Goal: Communication & Community: Answer question/provide support

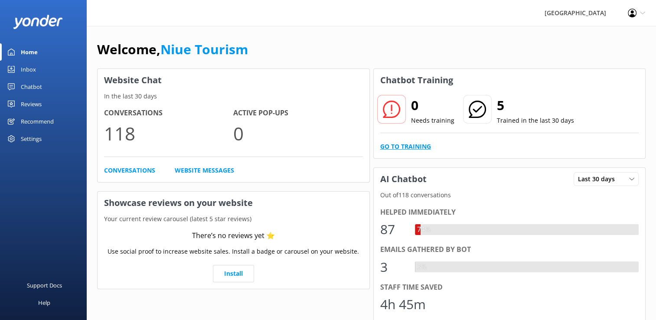
click at [422, 146] on link "Go to Training" at bounding box center [405, 147] width 51 height 10
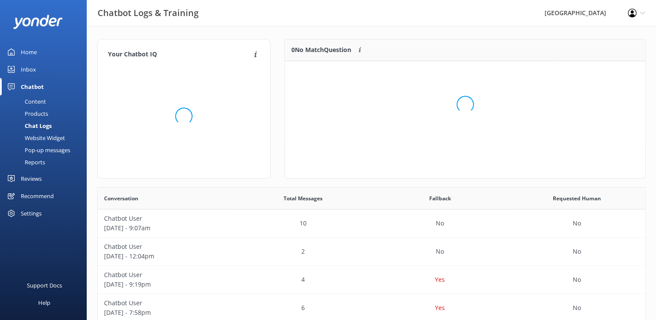
scroll to position [102, 353]
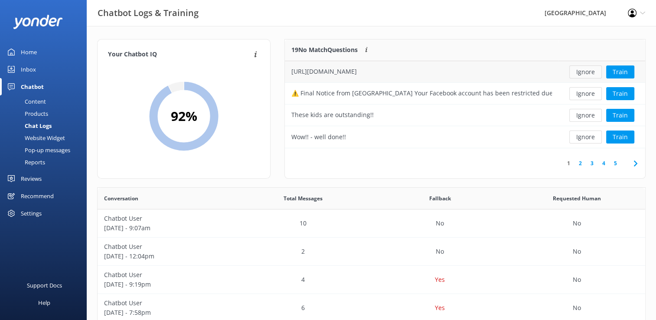
click at [587, 72] on button "Ignore" at bounding box center [585, 71] width 33 height 13
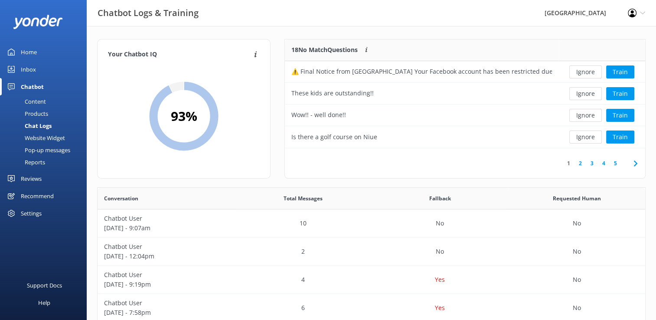
click at [587, 72] on button "Ignore" at bounding box center [585, 71] width 33 height 13
click at [32, 52] on div "Home" at bounding box center [29, 51] width 16 height 17
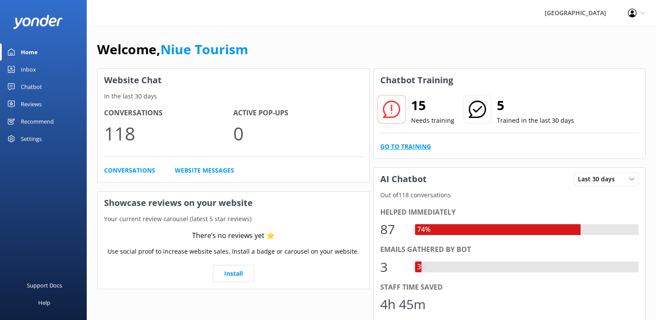
click at [403, 146] on link "Go to Training" at bounding box center [405, 147] width 51 height 10
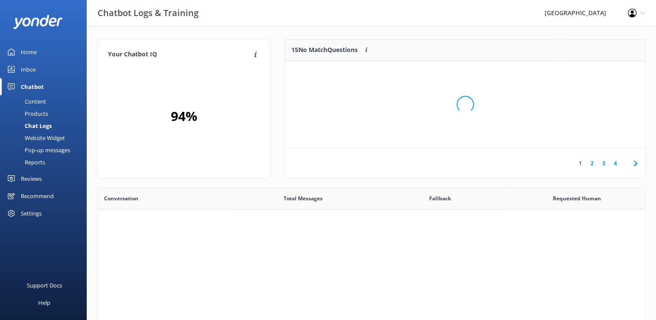
scroll to position [297, 541]
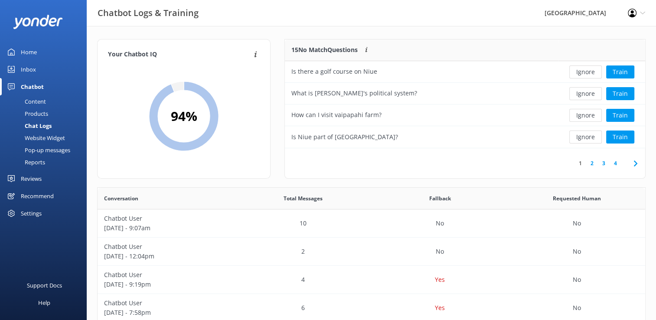
click at [31, 51] on div "Home" at bounding box center [29, 51] width 16 height 17
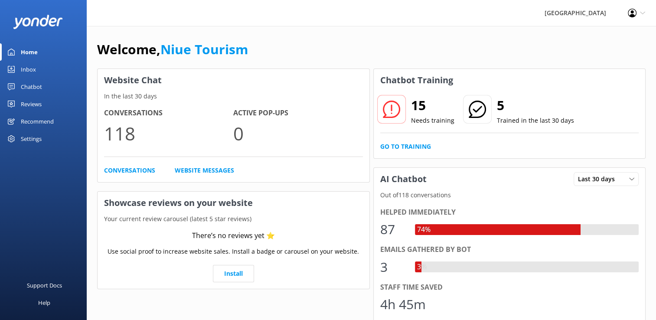
scroll to position [17, 0]
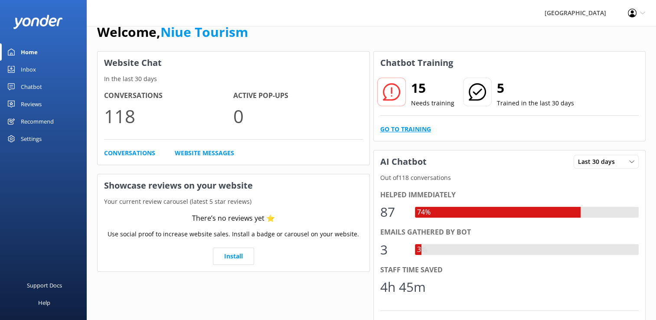
click at [413, 130] on link "Go to Training" at bounding box center [405, 129] width 51 height 10
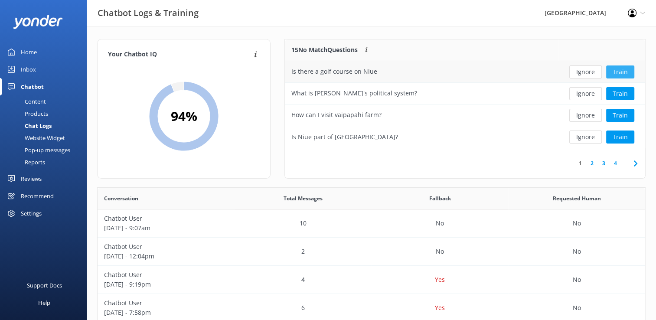
click at [623, 70] on button "Train" at bounding box center [620, 71] width 28 height 13
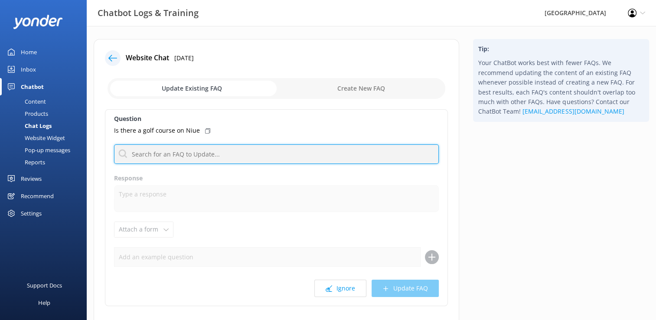
click at [171, 157] on input "text" at bounding box center [276, 154] width 325 height 20
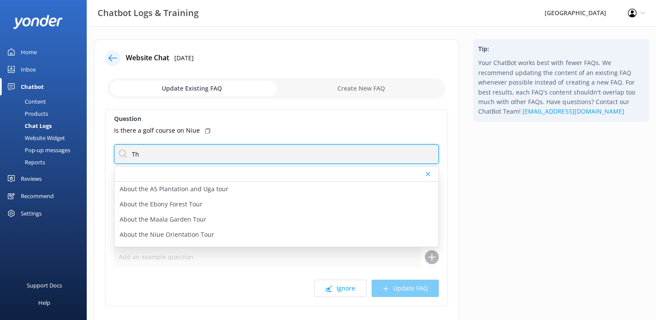
type input "T"
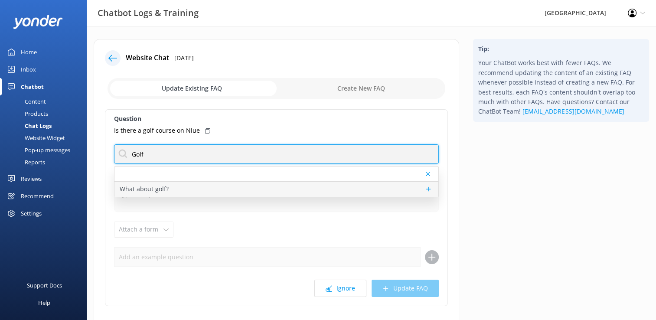
type input "Golf"
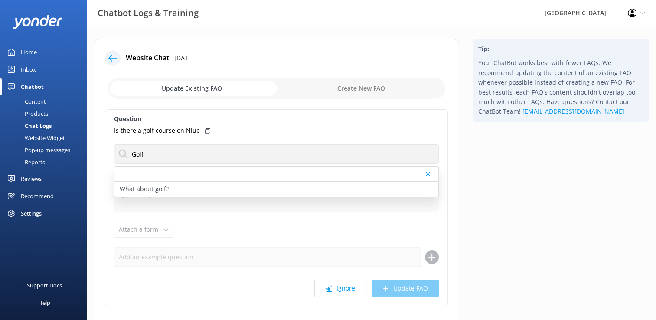
click at [163, 189] on p "What about golf?" at bounding box center [144, 189] width 49 height 10
type textarea "Niue has one 9-hole golf course located opposite the airport. Golf clubs can be…"
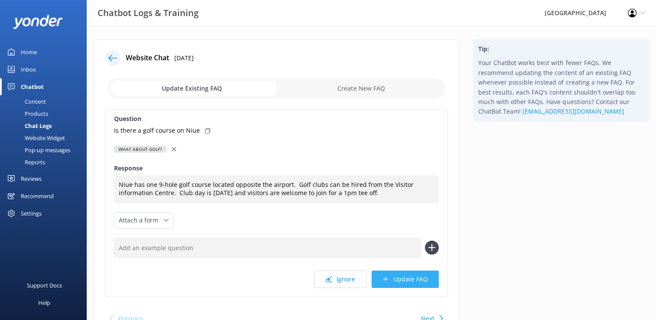
click at [417, 282] on button "Update FAQ" at bounding box center [404, 278] width 67 height 17
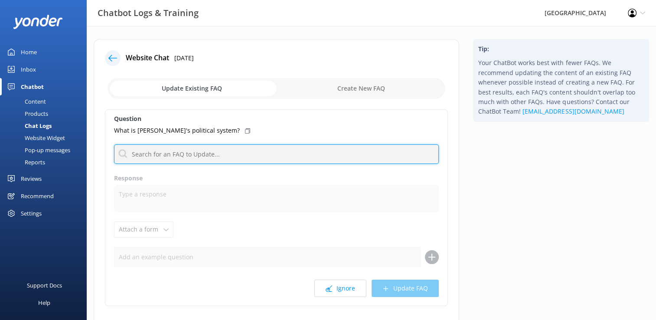
click at [187, 154] on input "text" at bounding box center [276, 154] width 325 height 20
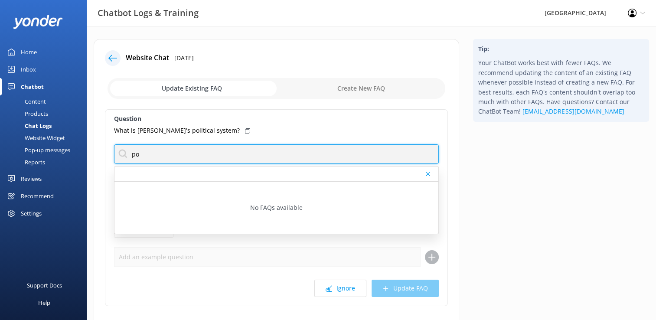
type input "p"
type input "g"
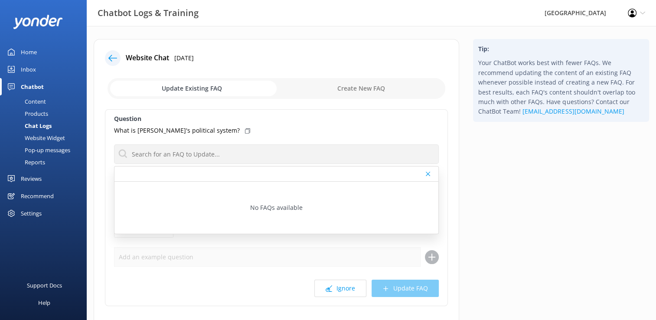
click at [370, 88] on input "checkbox" at bounding box center [276, 88] width 338 height 21
checkbox input "true"
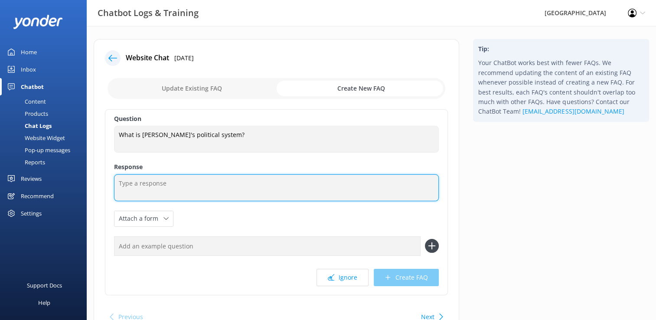
paste textarea "[URL][DOMAIN_NAME]"
click at [119, 183] on textarea "[URL][DOMAIN_NAME]" at bounding box center [276, 187] width 325 height 27
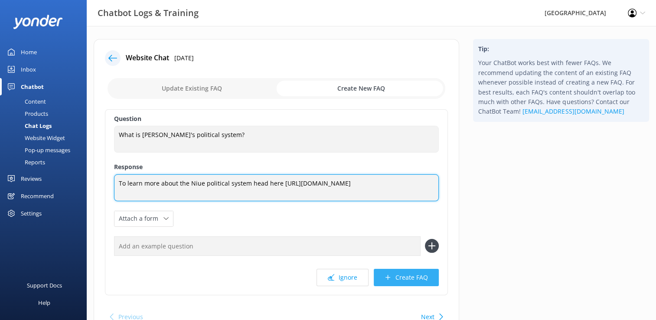
type textarea "To learn more about the Niue political system head here [URL][DOMAIN_NAME]"
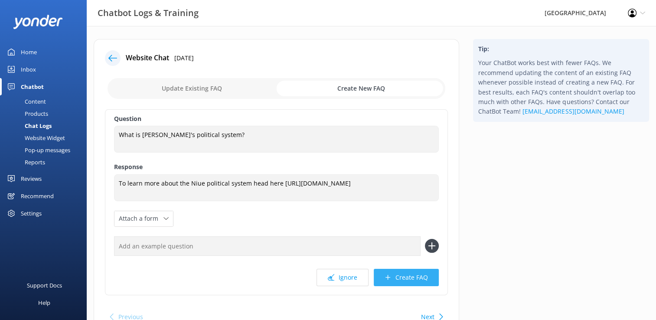
click at [410, 277] on button "Create FAQ" at bounding box center [406, 277] width 65 height 17
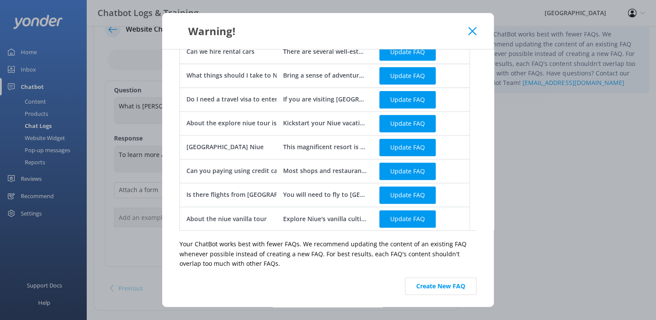
scroll to position [44, 0]
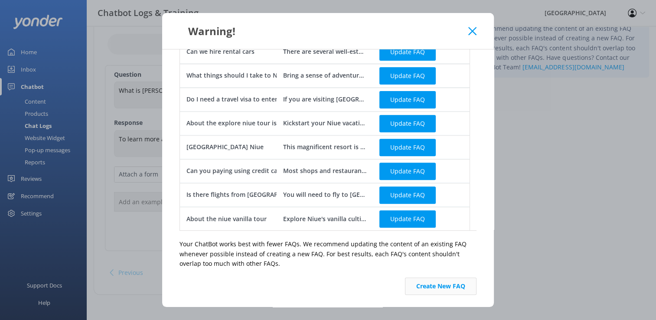
click at [443, 286] on button "Create New FAQ" at bounding box center [441, 285] width 72 height 17
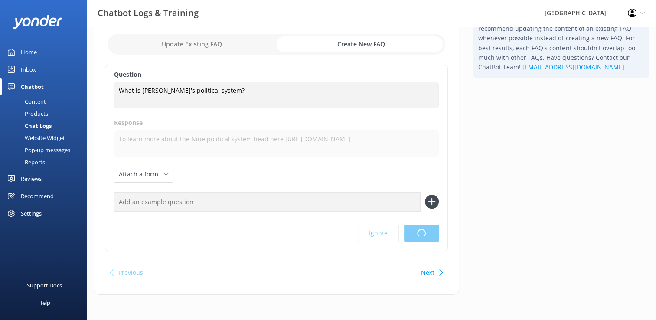
scroll to position [0, 0]
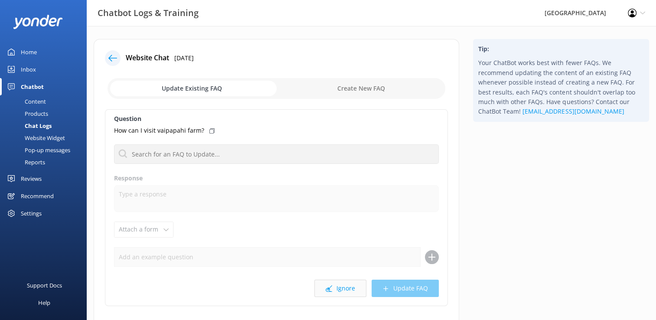
click at [343, 290] on button "Ignore" at bounding box center [340, 288] width 52 height 17
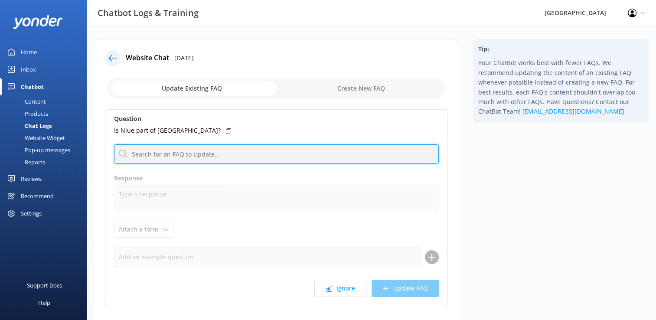
click at [180, 154] on input "text" at bounding box center [276, 154] width 325 height 20
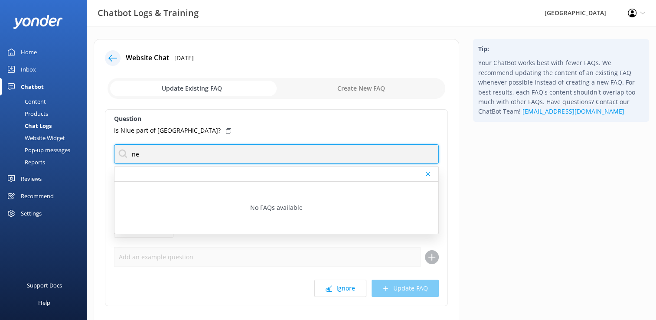
type input "n"
type input "H"
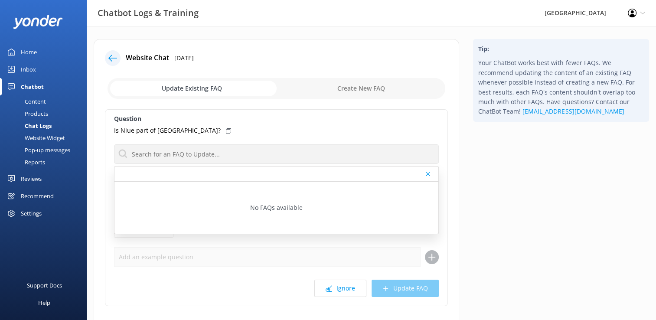
click at [358, 90] on input "checkbox" at bounding box center [276, 88] width 338 height 21
checkbox input "true"
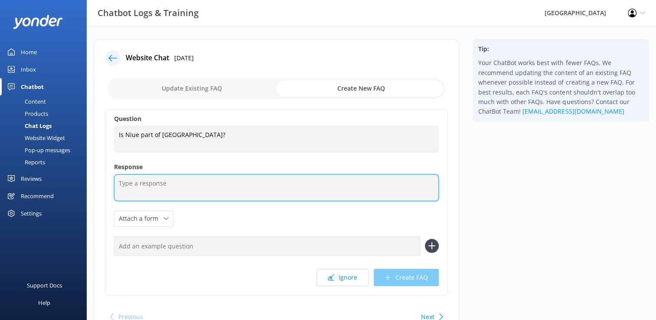
click at [158, 184] on textarea at bounding box center [276, 187] width 325 height 27
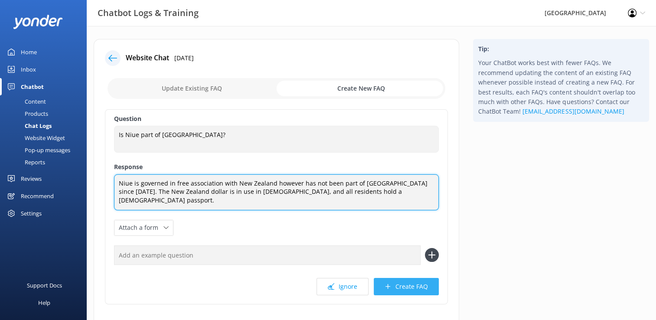
type textarea "Niue is governed in free association with New Zealand however has not been part…"
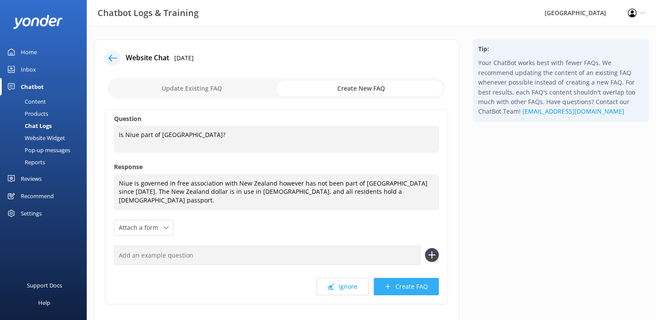
click at [418, 280] on button "Create FAQ" at bounding box center [406, 286] width 65 height 17
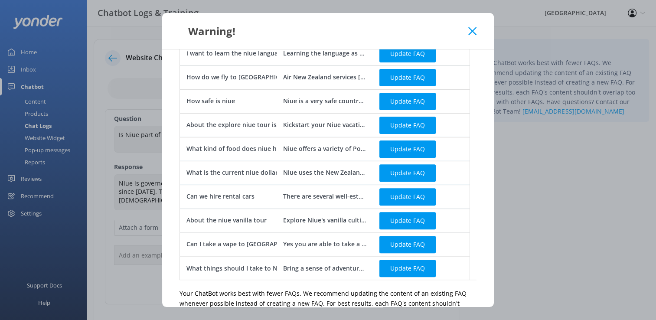
scroll to position [371, 0]
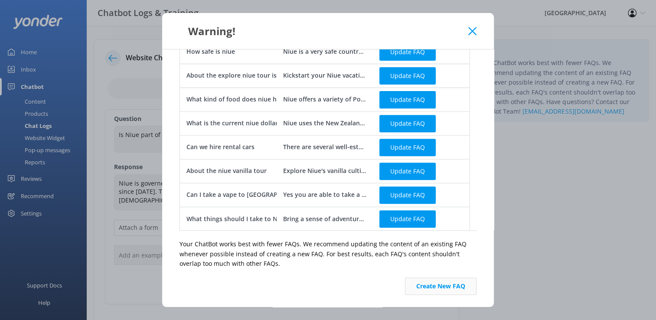
click at [425, 286] on button "Create New FAQ" at bounding box center [441, 285] width 72 height 17
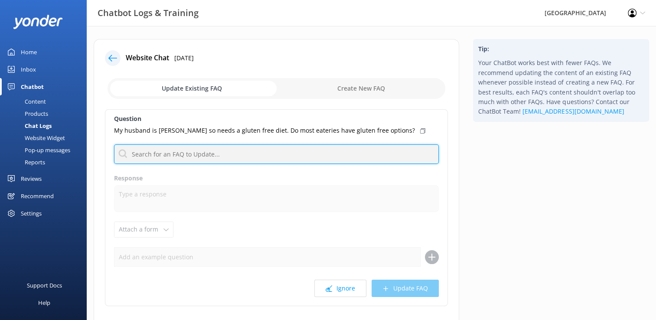
click at [177, 156] on input "text" at bounding box center [276, 154] width 325 height 20
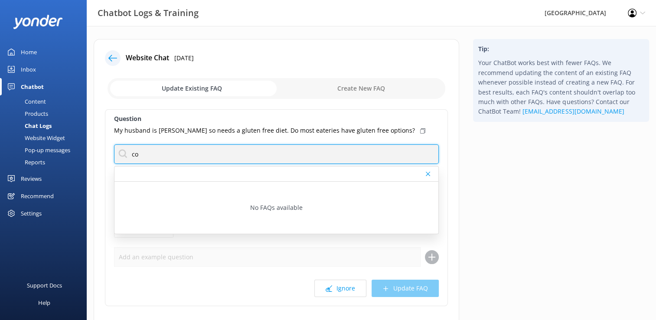
type input "c"
drag, startPoint x: 151, startPoint y: 153, endPoint x: 111, endPoint y: 153, distance: 39.9
click at [111, 153] on div "Question My husband is [PERSON_NAME] so needs a gluten free diet. Do most eater…" at bounding box center [276, 207] width 343 height 197
paste input "[URL][DOMAIN_NAME]"
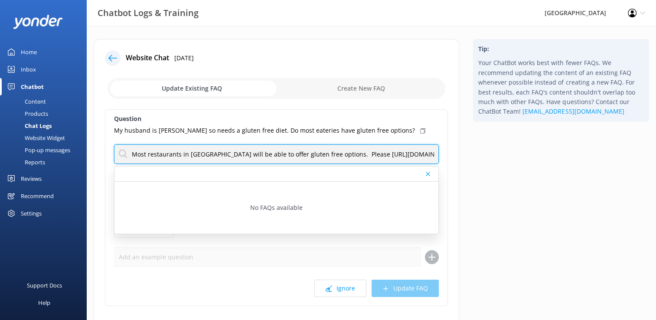
scroll to position [0, 74]
click at [264, 155] on input "Most restaurants in [GEOGRAPHIC_DATA] will be able to offer gluten free options…" at bounding box center [276, 154] width 325 height 20
type input "Most restaurants in [GEOGRAPHIC_DATA] will be able to offer gluten free options…"
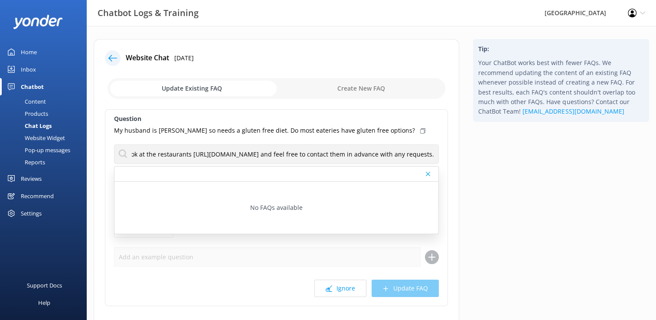
click at [394, 291] on div "Ignore Update FAQ" at bounding box center [276, 288] width 325 height 17
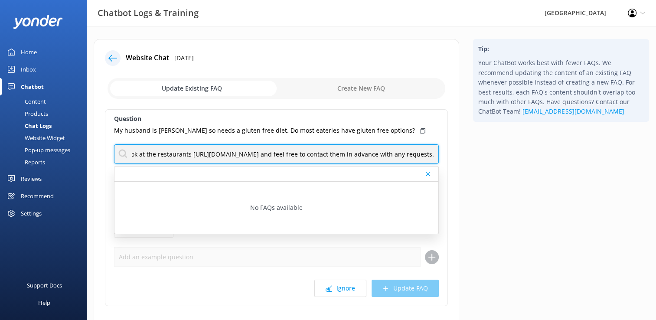
drag, startPoint x: 132, startPoint y: 153, endPoint x: 517, endPoint y: 157, distance: 385.3
click at [517, 157] on div "Website Chat [DATE] Update Existing FAQ Create New FAQ Question My husband is c…" at bounding box center [371, 198] width 569 height 319
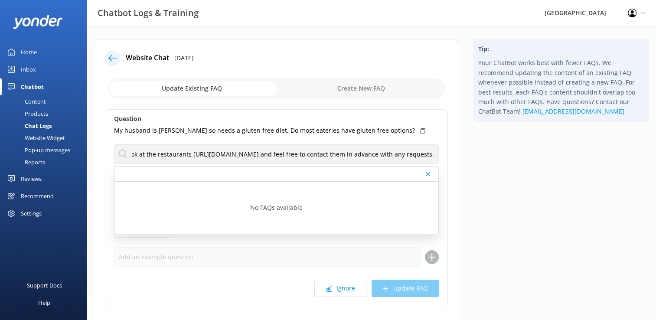
click at [369, 89] on input "checkbox" at bounding box center [276, 88] width 338 height 21
checkbox input "true"
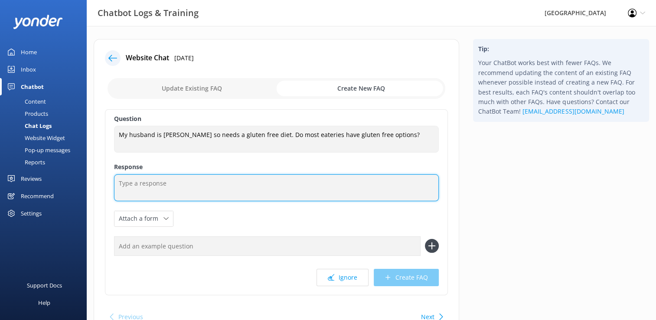
click at [129, 185] on textarea at bounding box center [276, 187] width 325 height 27
paste textarea "Most restaurants in [GEOGRAPHIC_DATA] will be able to offer gluten free options…"
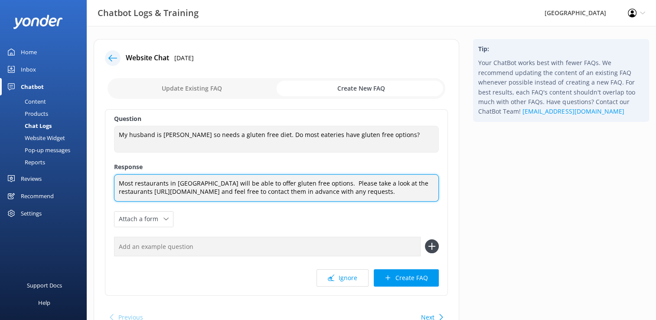
type textarea "Most restaurants in [GEOGRAPHIC_DATA] will be able to offer gluten free options…"
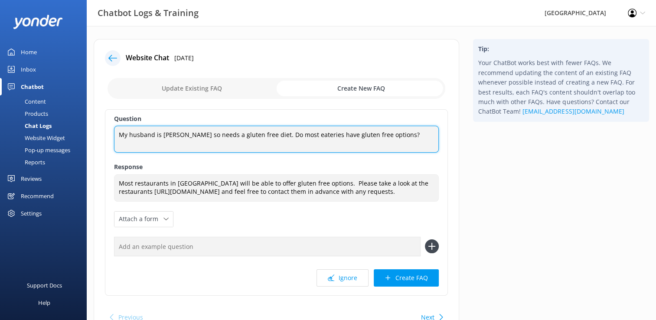
drag, startPoint x: 118, startPoint y: 134, endPoint x: 161, endPoint y: 136, distance: 42.9
click at [161, 136] on textarea "My husband is [PERSON_NAME] so needs a gluten free diet. Do most eateries have …" at bounding box center [276, 139] width 325 height 27
type textarea "Coeliac or gluten free options"
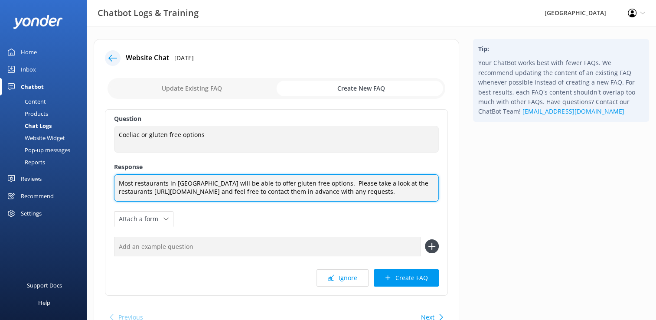
click at [149, 201] on textarea "Most restaurants in [GEOGRAPHIC_DATA] will be able to offer gluten free options…" at bounding box center [276, 187] width 325 height 27
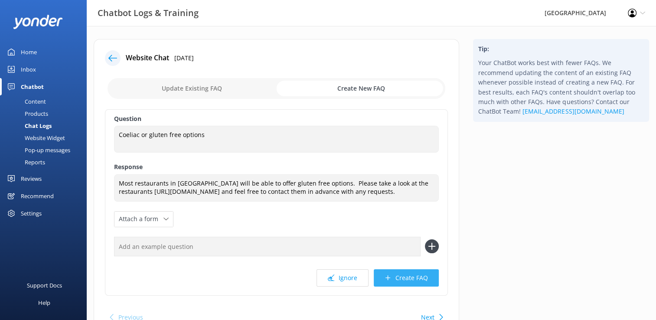
click at [408, 286] on button "Create FAQ" at bounding box center [406, 277] width 65 height 17
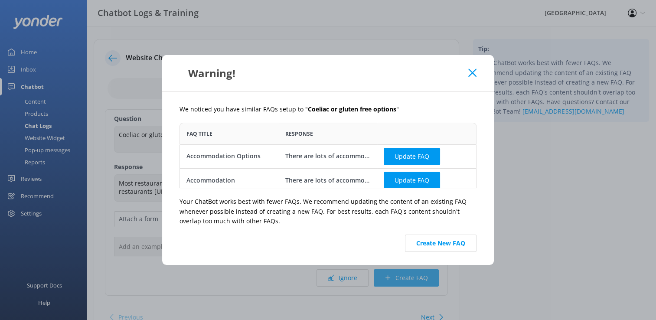
scroll to position [59, 290]
click at [430, 245] on button "Create New FAQ" at bounding box center [441, 242] width 72 height 17
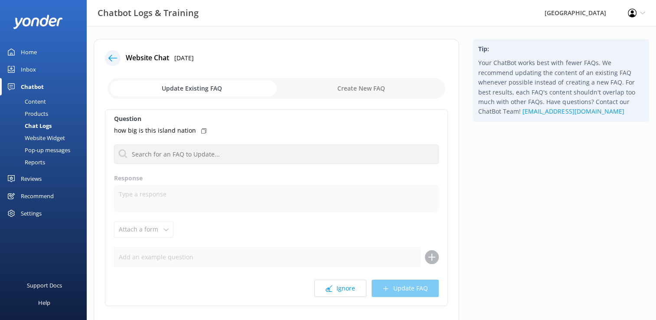
click at [29, 52] on div "Home" at bounding box center [29, 51] width 16 height 17
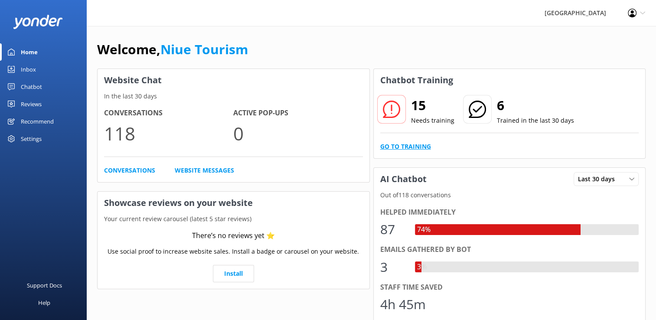
click at [401, 146] on link "Go to Training" at bounding box center [405, 147] width 51 height 10
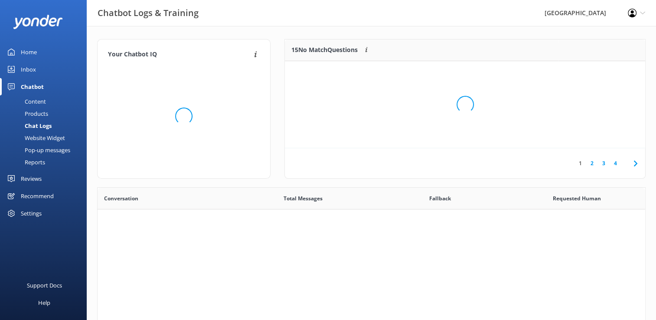
scroll to position [297, 541]
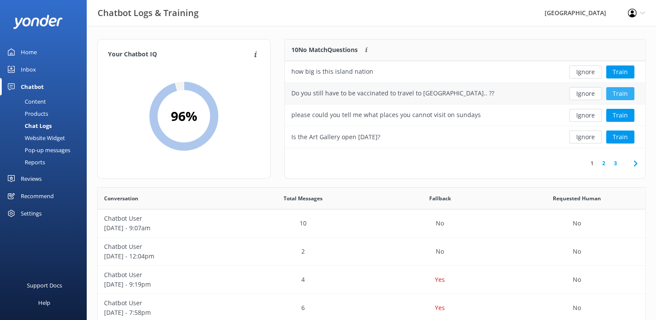
click at [626, 94] on button "Train" at bounding box center [620, 93] width 28 height 13
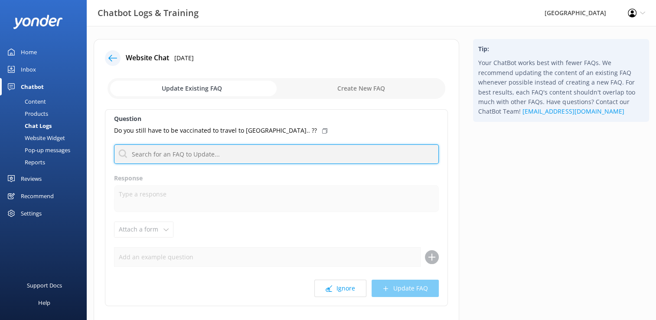
click at [188, 157] on input "text" at bounding box center [276, 154] width 325 height 20
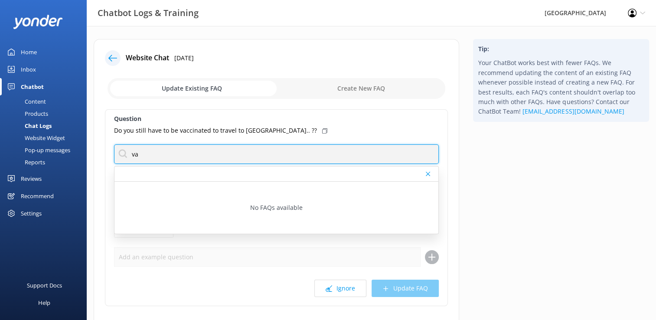
type input "v"
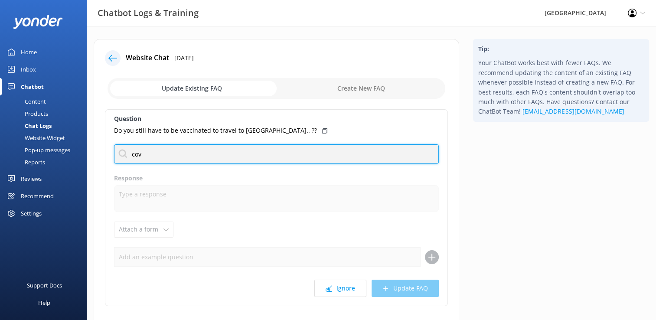
type input "covi"
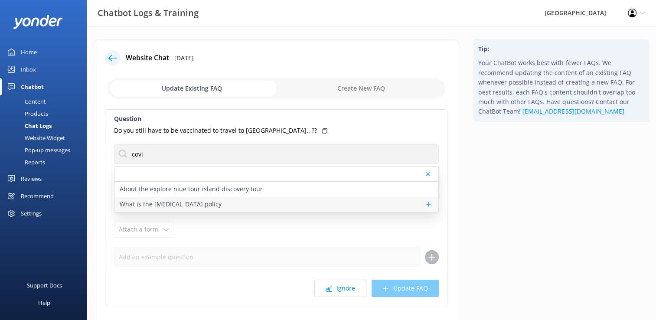
click at [184, 204] on p "What is the [MEDICAL_DATA] policy" at bounding box center [171, 204] width 102 height 10
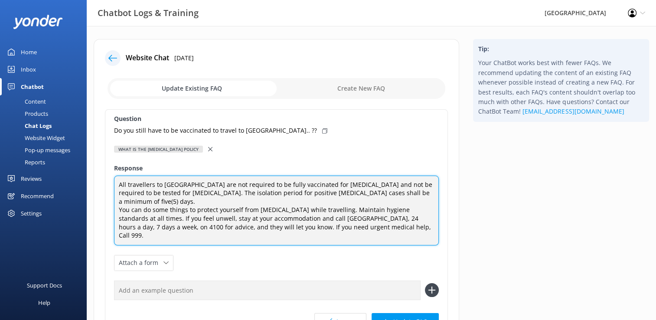
click at [118, 185] on textarea "All travellers to [GEOGRAPHIC_DATA] are not required to be fully vaccinated for…" at bounding box center [276, 211] width 325 height 70
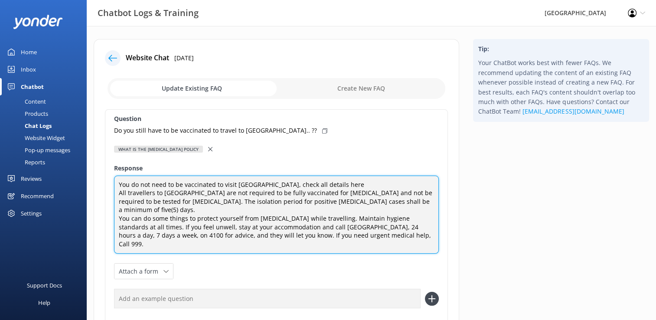
paste textarea "[URL][DOMAIN_NAME]"
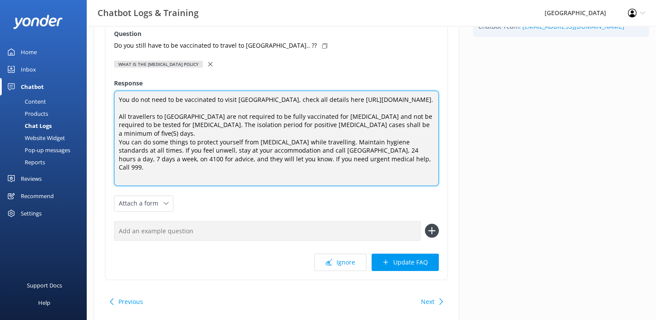
scroll to position [87, 0]
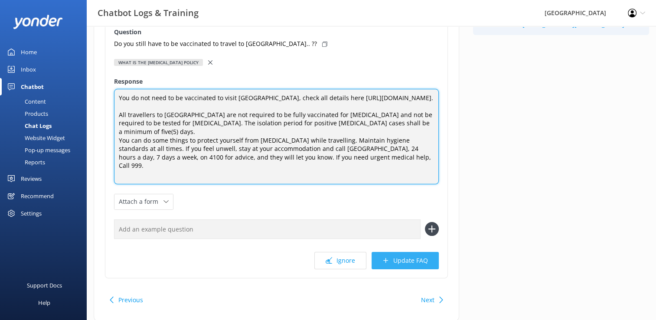
type textarea "You do not need to be vaccinated to visit [GEOGRAPHIC_DATA], check all details …"
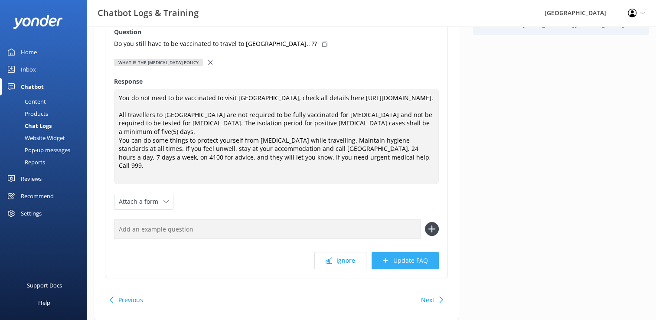
click at [404, 252] on button "Update FAQ" at bounding box center [404, 260] width 67 height 17
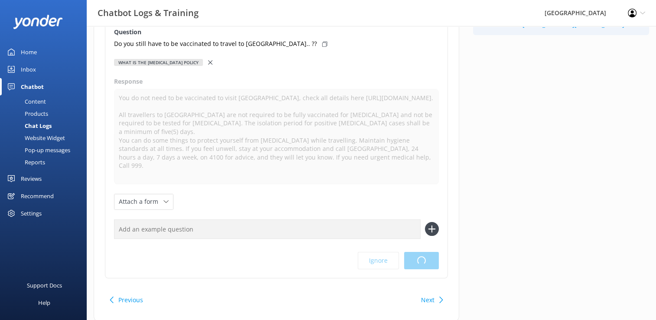
scroll to position [0, 0]
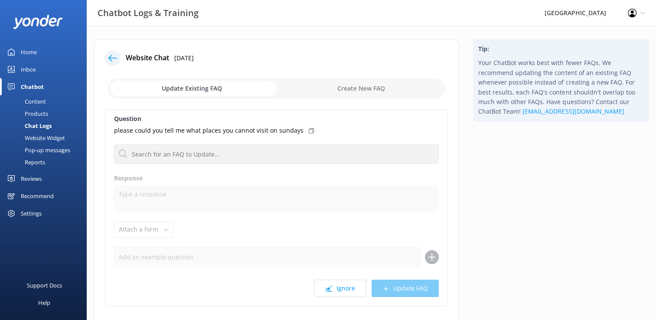
click at [32, 51] on div "Home" at bounding box center [29, 51] width 16 height 17
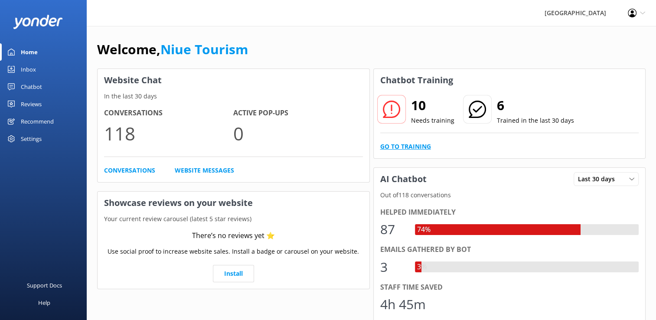
click at [410, 147] on link "Go to Training" at bounding box center [405, 147] width 51 height 10
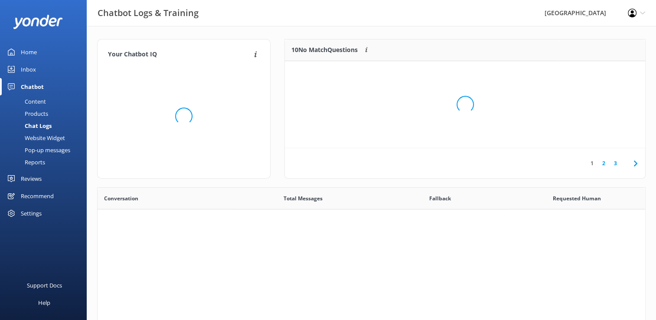
scroll to position [297, 541]
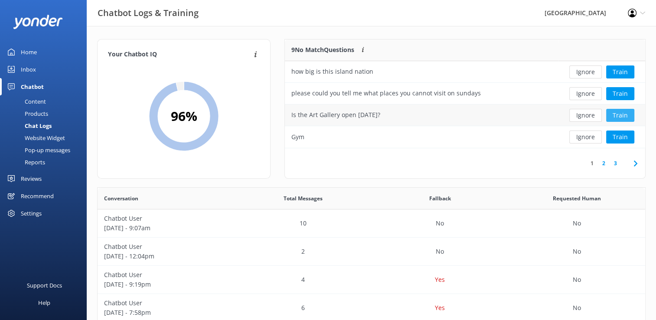
click at [620, 116] on button "Train" at bounding box center [620, 115] width 28 height 13
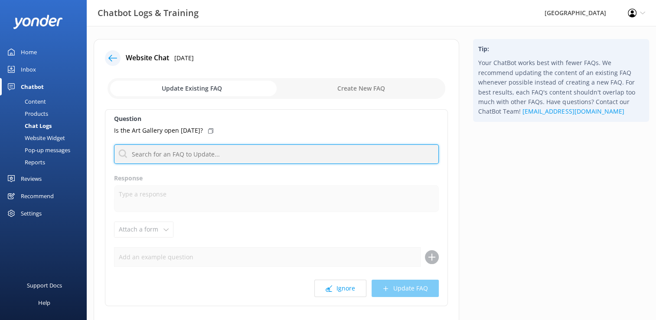
click at [142, 153] on input "text" at bounding box center [276, 154] width 325 height 20
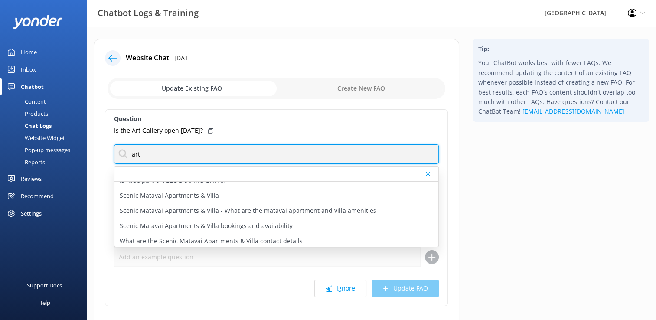
scroll to position [87, 0]
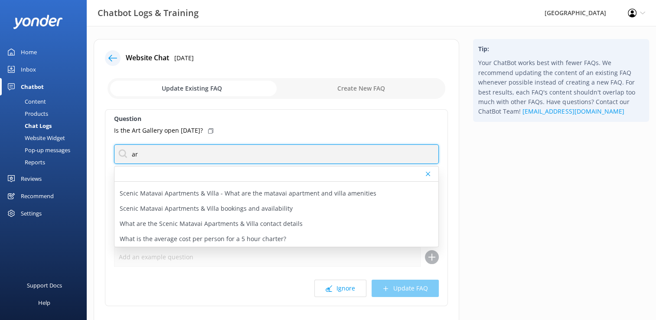
type input "a"
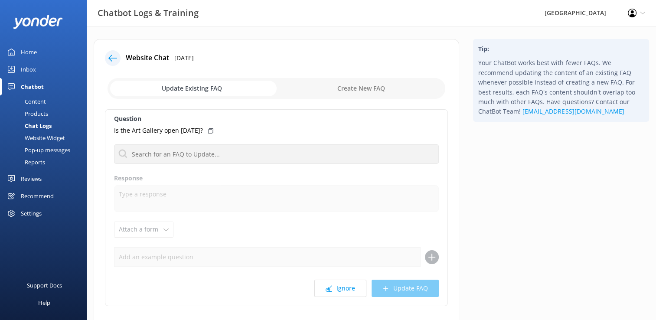
click at [350, 91] on input "checkbox" at bounding box center [276, 88] width 338 height 21
checkbox input "true"
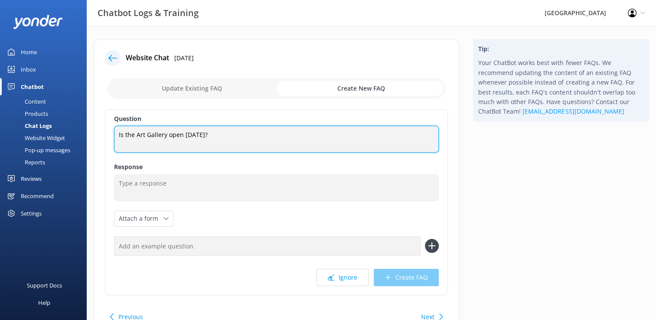
drag, startPoint x: 117, startPoint y: 135, endPoint x: 137, endPoint y: 134, distance: 19.5
click at [137, 134] on textarea "Is the Art Gallery open [DATE]?" at bounding box center [276, 139] width 325 height 27
drag, startPoint x: 150, startPoint y: 135, endPoint x: 212, endPoint y: 133, distance: 62.0
click at [212, 133] on textarea "Art Gallery open [DATE]?" at bounding box center [276, 139] width 325 height 27
type textarea "Art Gallery"
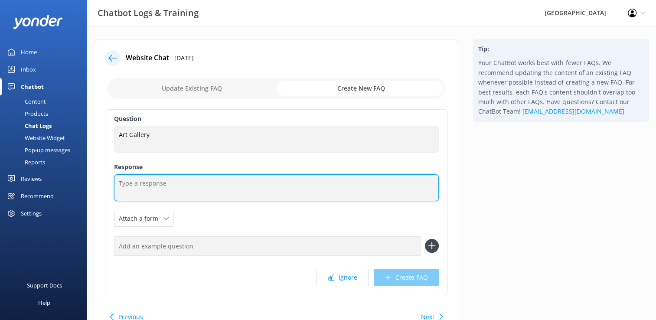
click at [135, 182] on textarea at bounding box center [276, 187] width 325 height 27
paste textarea "[URL][DOMAIN_NAME]"
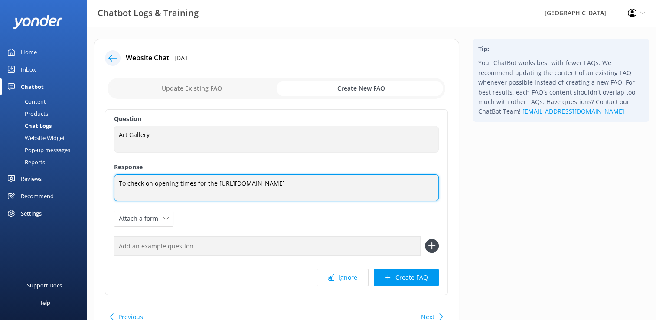
drag, startPoint x: 119, startPoint y: 181, endPoint x: 130, endPoint y: 181, distance: 10.8
click at [130, 181] on textarea "To check on opening times for the [URL][DOMAIN_NAME]" at bounding box center [276, 187] width 325 height 27
click at [206, 183] on textarea "Check on opening times for the [URL][DOMAIN_NAME]" at bounding box center [276, 187] width 325 height 27
click at [188, 184] on textarea "Check on opening times for the Art Gallery here [URL][DOMAIN_NAME]" at bounding box center [276, 187] width 325 height 27
type textarea "Check on opening times and details for the Art Gallery here [URL][DOMAIN_NAME]"
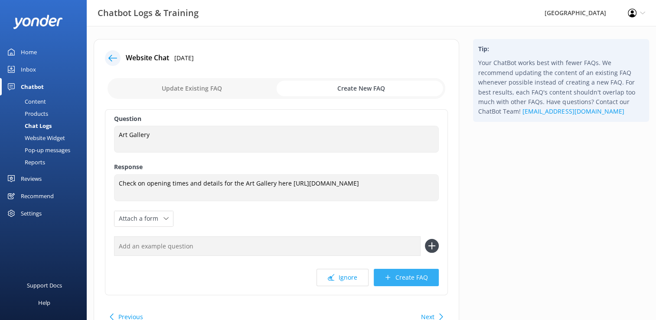
click at [416, 280] on button "Create FAQ" at bounding box center [406, 277] width 65 height 17
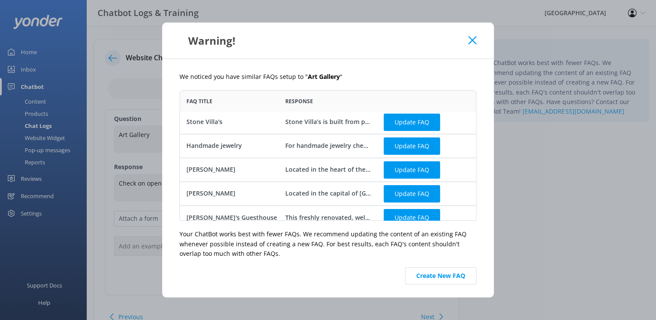
scroll to position [0, 0]
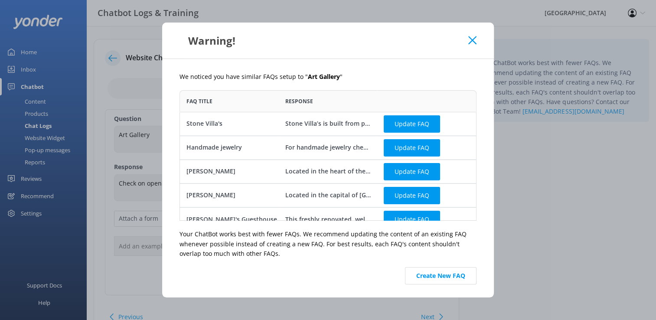
click at [447, 280] on button "Create New FAQ" at bounding box center [441, 275] width 72 height 17
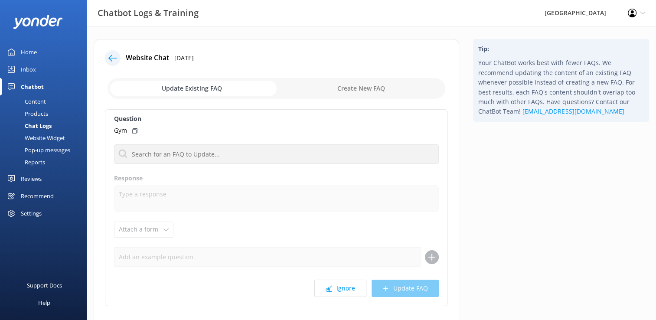
click at [35, 50] on div "Home" at bounding box center [29, 51] width 16 height 17
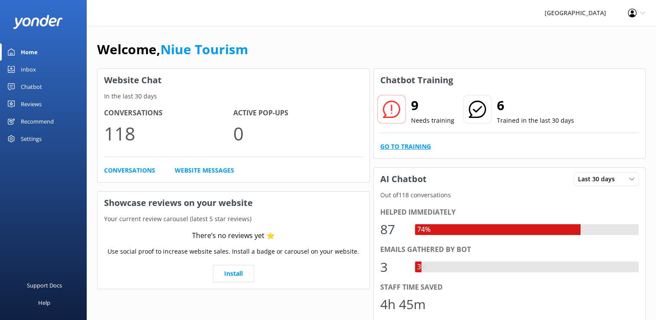
click at [413, 146] on link "Go to Training" at bounding box center [405, 147] width 51 height 10
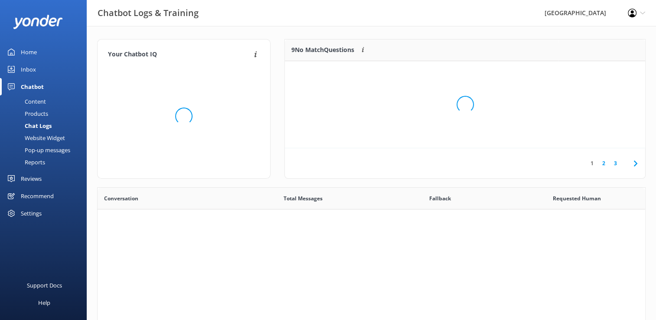
scroll to position [297, 541]
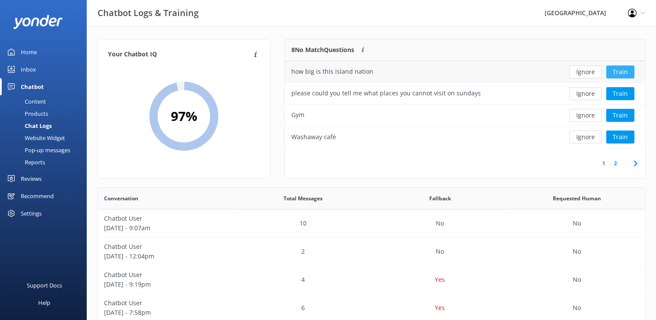
click at [619, 72] on button "Train" at bounding box center [620, 71] width 28 height 13
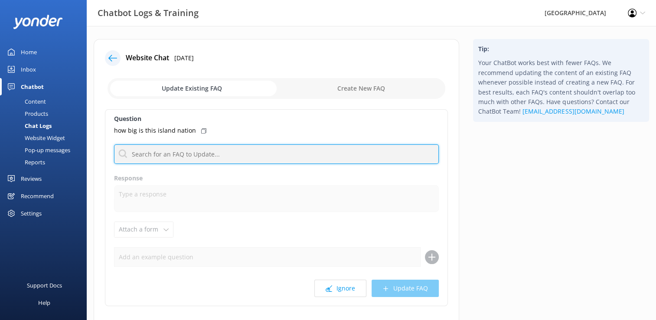
click at [172, 156] on input "text" at bounding box center [276, 154] width 325 height 20
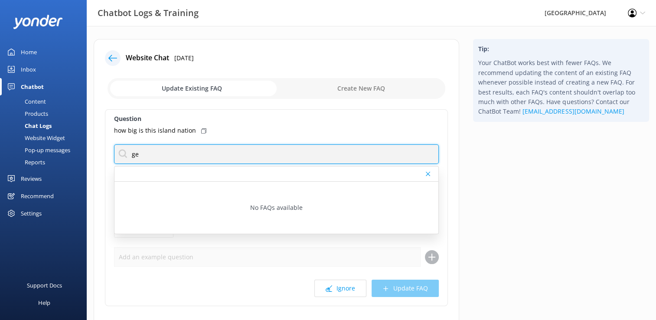
type input "g"
type input "c"
type input "s"
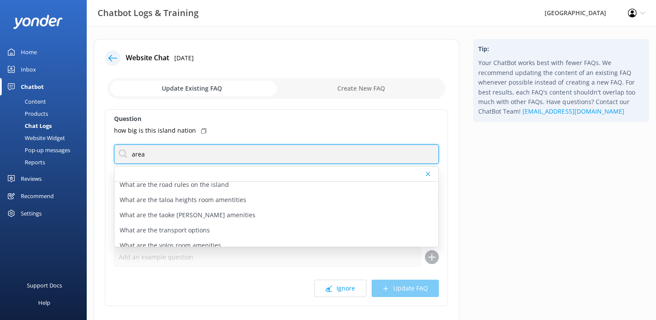
scroll to position [563, 0]
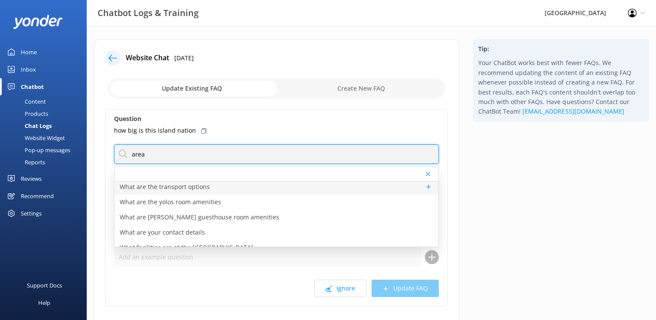
type input "area"
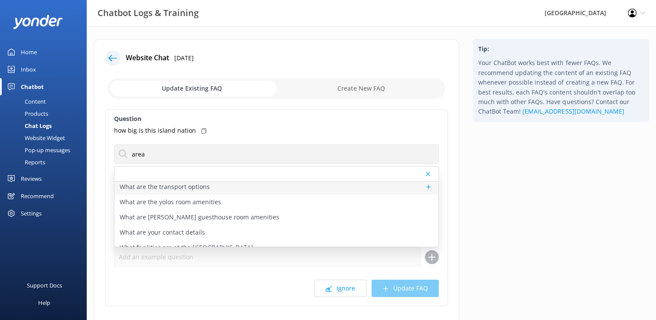
click at [218, 189] on div "What are the transport options" at bounding box center [276, 186] width 324 height 15
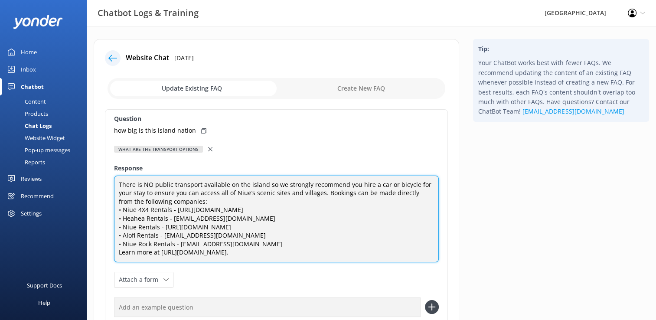
click at [121, 184] on textarea "There is NO public transport available on the island so we strongly recommend y…" at bounding box center [276, 219] width 325 height 87
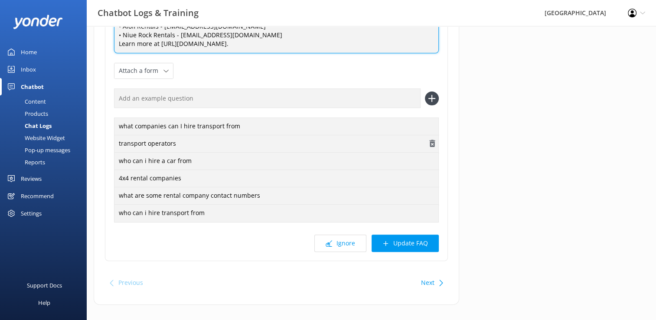
scroll to position [236, 0]
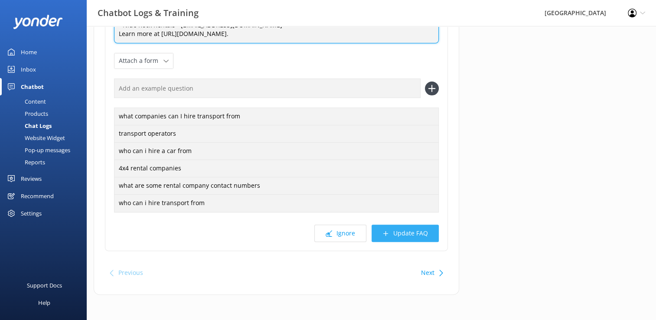
type textarea "Niue is a big place at 64kms of sealed roads and 14 villages. There is NO publi…"
click at [406, 232] on button "Update FAQ" at bounding box center [404, 233] width 67 height 17
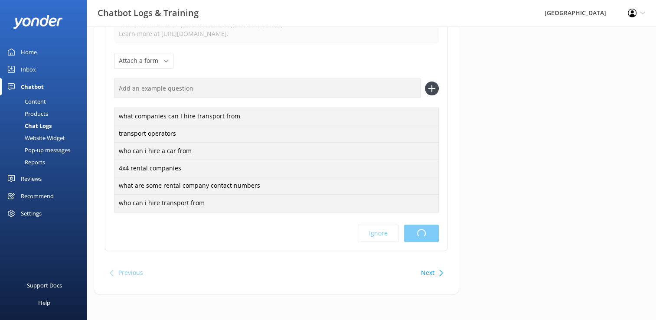
scroll to position [0, 0]
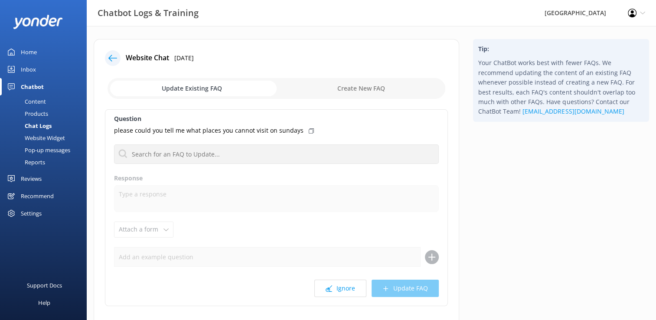
click at [31, 52] on div "Home" at bounding box center [29, 51] width 16 height 17
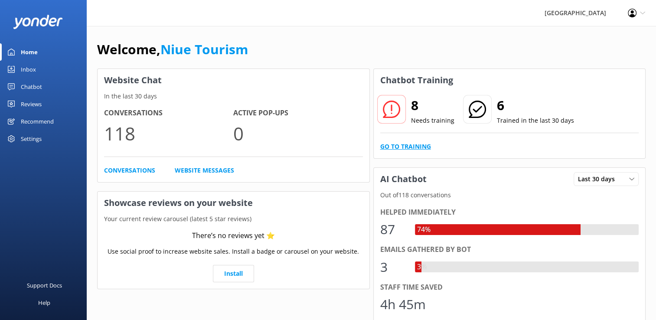
click at [402, 147] on link "Go to Training" at bounding box center [405, 147] width 51 height 10
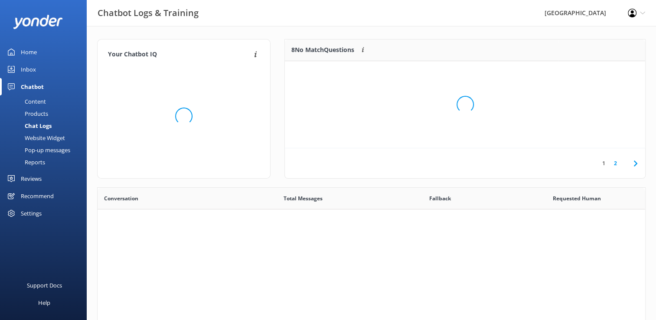
scroll to position [297, 541]
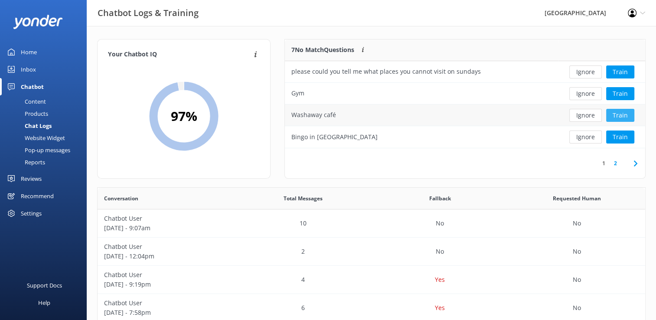
click at [624, 114] on button "Train" at bounding box center [620, 115] width 28 height 13
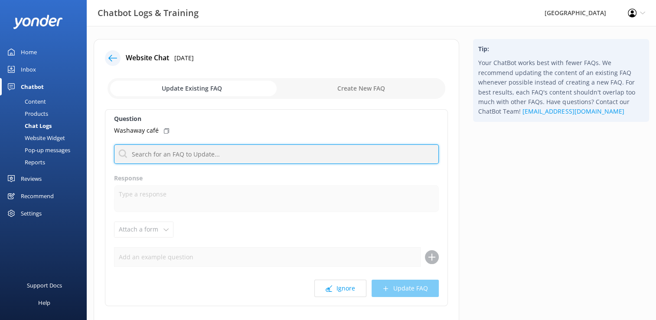
click at [210, 155] on input "text" at bounding box center [276, 154] width 325 height 20
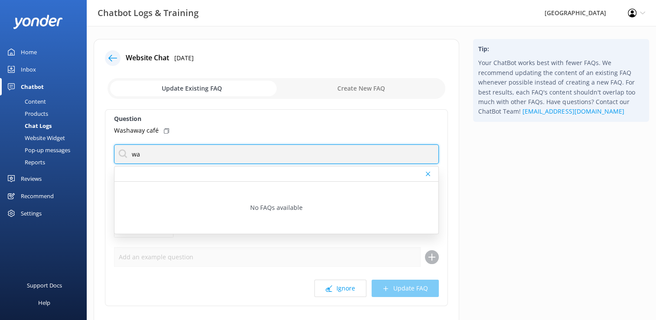
type input "w"
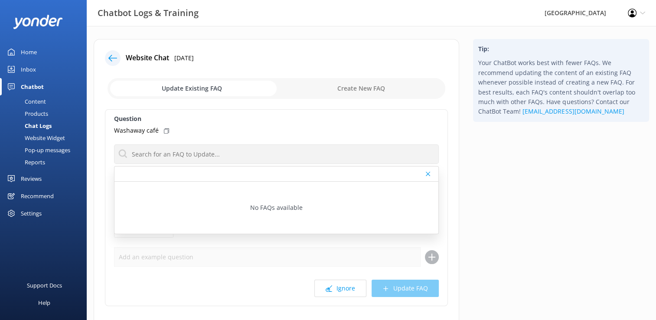
click at [368, 88] on input "checkbox" at bounding box center [276, 88] width 338 height 21
checkbox input "true"
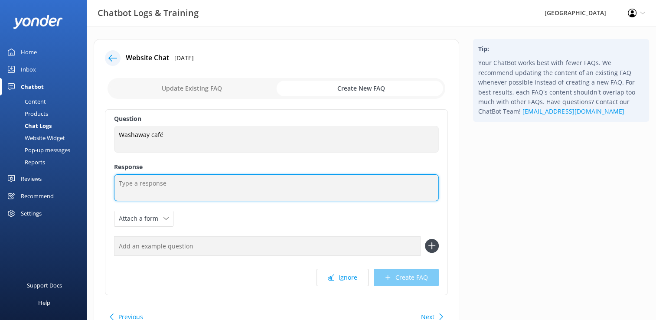
click at [156, 183] on textarea at bounding box center [276, 187] width 325 height 27
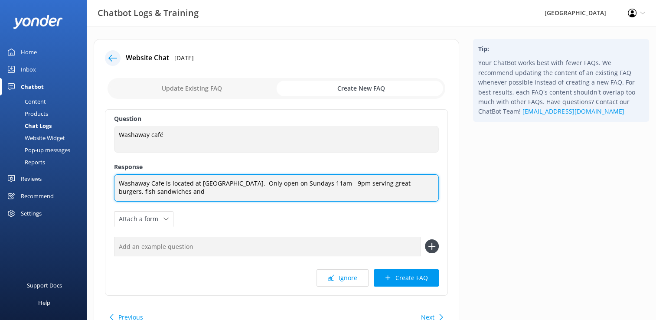
click at [179, 192] on textarea "Washaway Cafe is located at [GEOGRAPHIC_DATA]. Only open on Sundays 11am - 9pm …" at bounding box center [276, 187] width 325 height 27
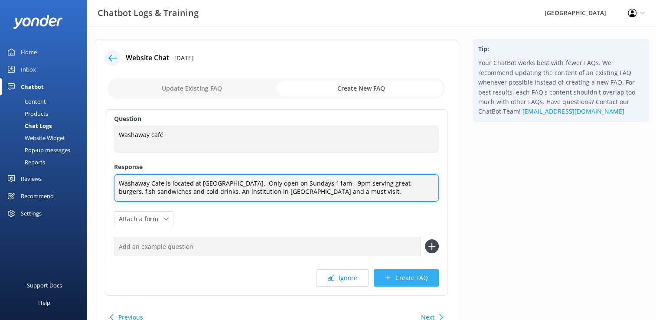
type textarea "Washaway Cafe is located at [GEOGRAPHIC_DATA]. Only open on Sundays 11am - 9pm …"
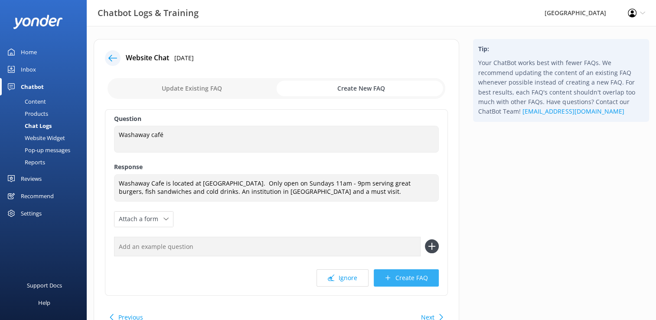
click at [412, 278] on button "Create FAQ" at bounding box center [406, 277] width 65 height 17
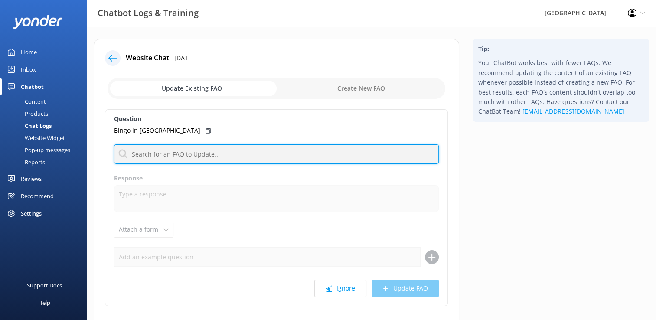
click at [203, 153] on input "text" at bounding box center [276, 154] width 325 height 20
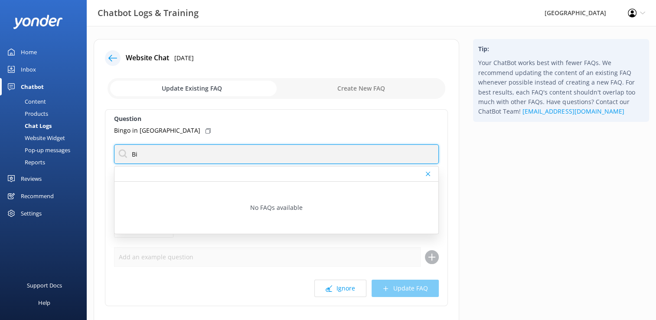
type input "B"
type input "T"
click at [143, 154] on input "Bingo is popular in [GEOGRAPHIC_DATA]. Check with the Visitor Information Centr…" at bounding box center [276, 154] width 325 height 20
drag, startPoint x: 133, startPoint y: 154, endPoint x: 477, endPoint y: 152, distance: 344.1
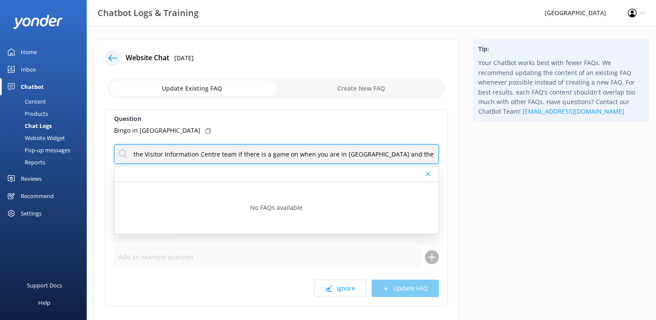
click at [477, 152] on div "Website Chat [DATE] Update Existing FAQ Create New FAQ Question Bingo in [GEOGR…" at bounding box center [371, 198] width 569 height 319
type input "Bingo is popular in [GEOGRAPHIC_DATA]. Check with the Visitor Information Centr…"
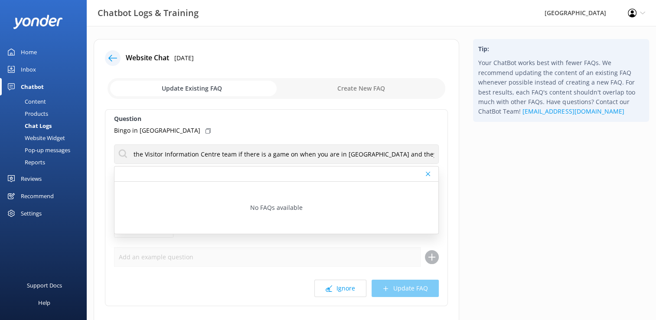
click at [374, 89] on input "checkbox" at bounding box center [276, 88] width 338 height 21
checkbox input "true"
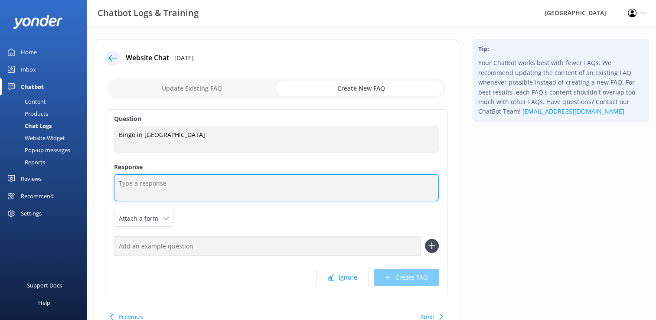
paste textarea "Bingo is popular in [GEOGRAPHIC_DATA]. Check with the Visitor Information Centr…"
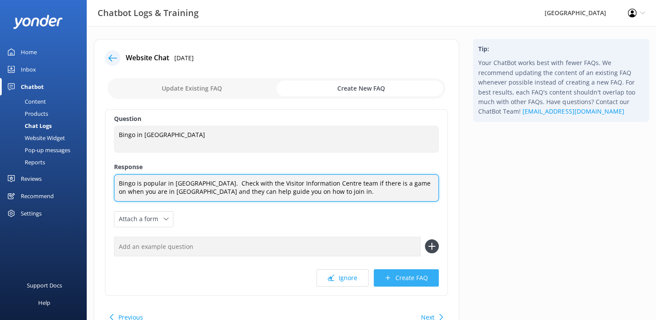
type textarea "Bingo is popular in [GEOGRAPHIC_DATA]. Check with the Visitor Information Centr…"
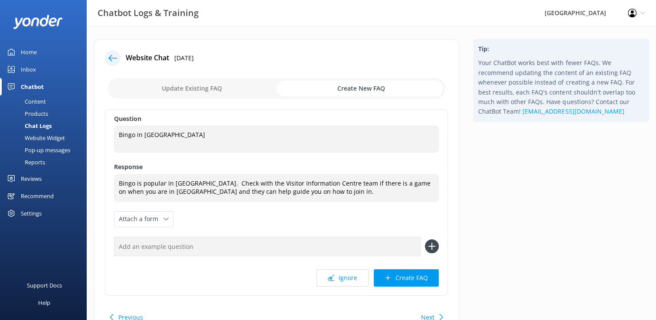
click at [407, 276] on button "Create FAQ" at bounding box center [406, 277] width 65 height 17
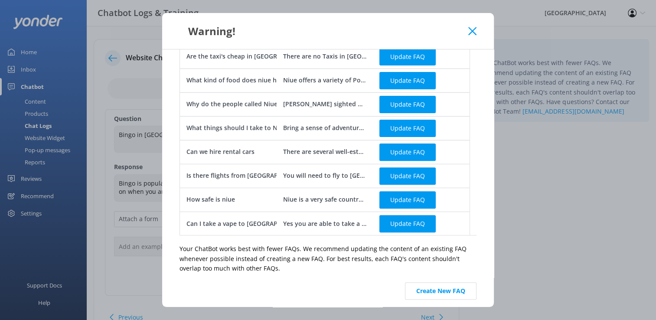
scroll to position [327, 0]
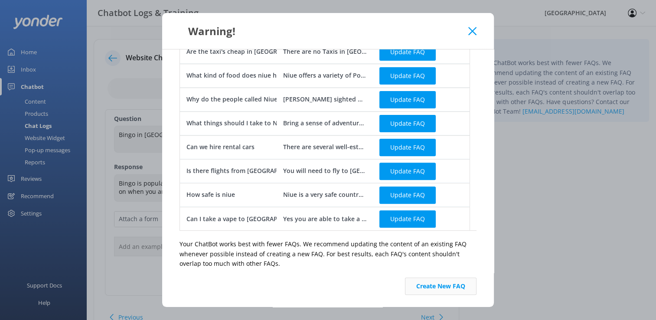
click at [439, 287] on button "Create New FAQ" at bounding box center [441, 285] width 72 height 17
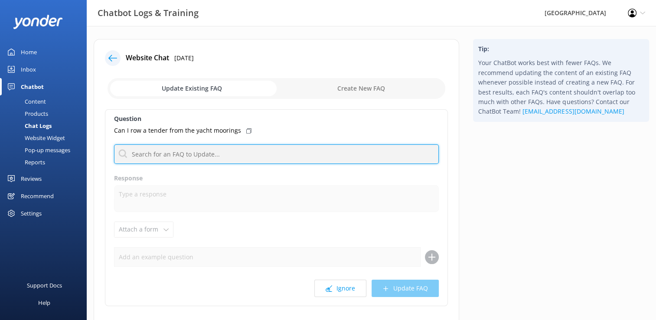
click at [202, 156] on input "text" at bounding box center [276, 154] width 325 height 20
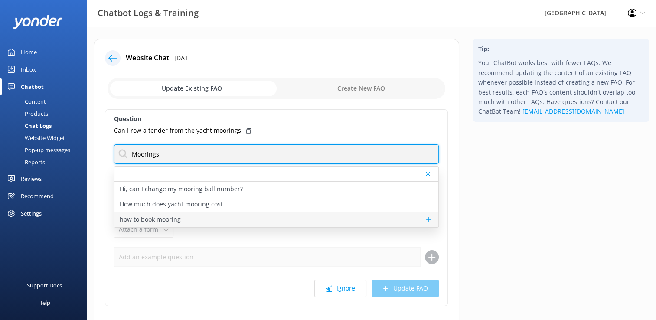
type input "Moorings"
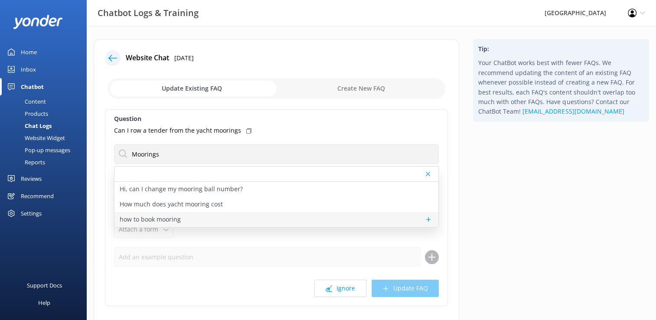
click at [188, 220] on div "how to book mooring" at bounding box center [276, 219] width 324 height 15
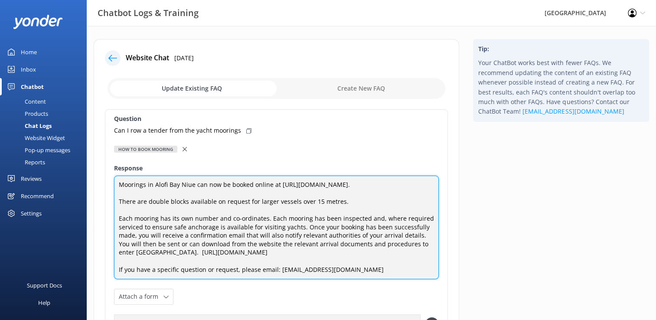
click at [349, 211] on textarea "Moorings in Alofi Bay Niue can now be booked online at [URL][DOMAIN_NAME]. Ther…" at bounding box center [276, 228] width 325 height 104
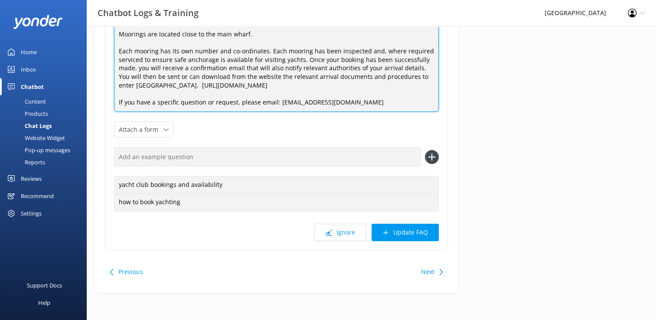
scroll to position [192, 0]
type textarea "Moorings in Alofi Bay Niue can now be booked online at [URL][DOMAIN_NAME]. Ther…"
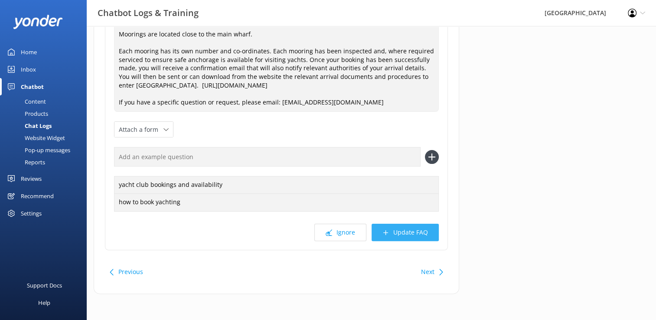
click at [416, 234] on button "Update FAQ" at bounding box center [404, 232] width 67 height 17
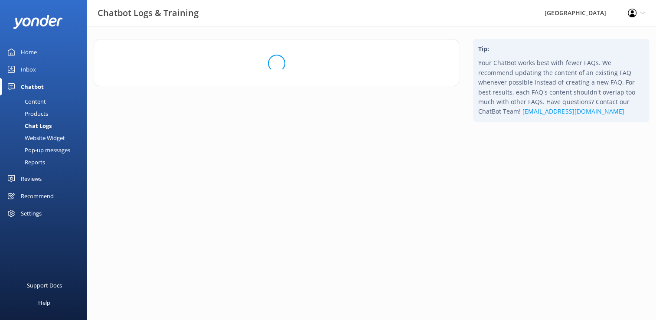
scroll to position [0, 0]
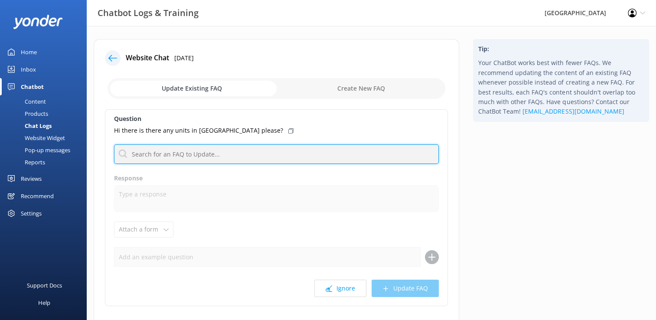
click at [211, 153] on input "text" at bounding box center [276, 154] width 325 height 20
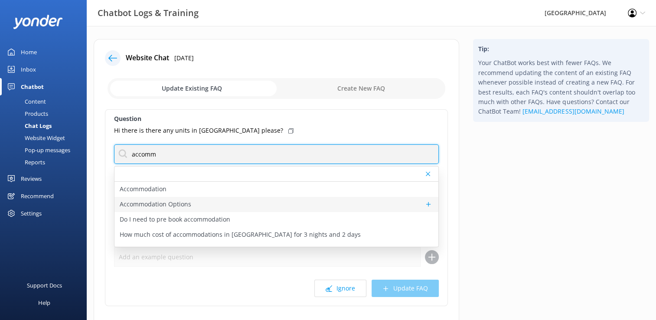
type input "accomm"
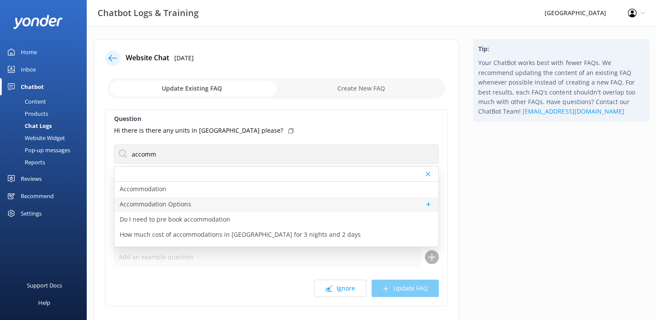
click at [202, 205] on div "Accommodation Options" at bounding box center [276, 204] width 324 height 15
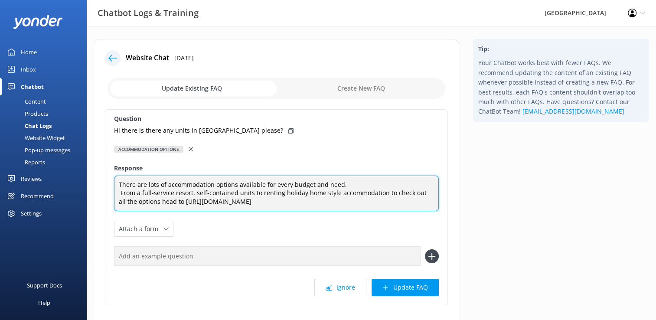
click at [120, 192] on textarea "There are lots of accommodation options available for every budget and need. Fr…" at bounding box center [276, 194] width 325 height 36
type textarea "There are lots of accommodation options available for every budget and need. Fr…"
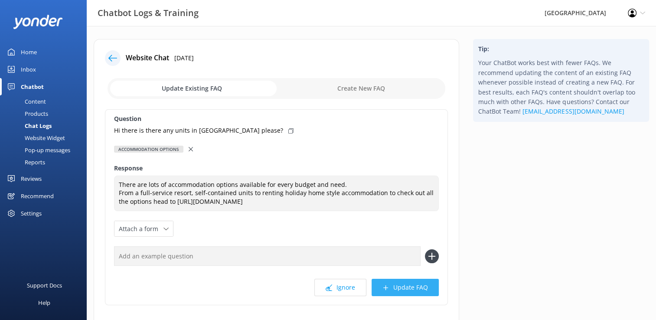
click at [418, 287] on button "Update FAQ" at bounding box center [404, 287] width 67 height 17
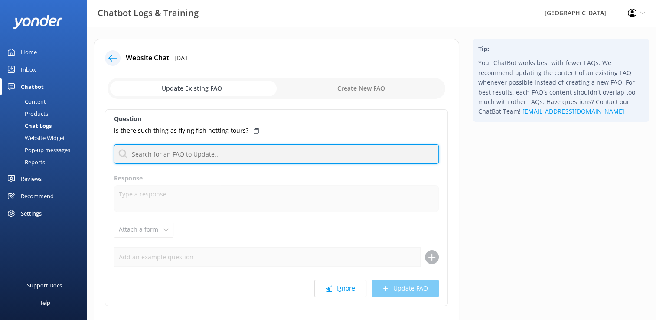
click at [143, 156] on input "text" at bounding box center [276, 154] width 325 height 20
paste input "[URL][DOMAIN_NAME]"
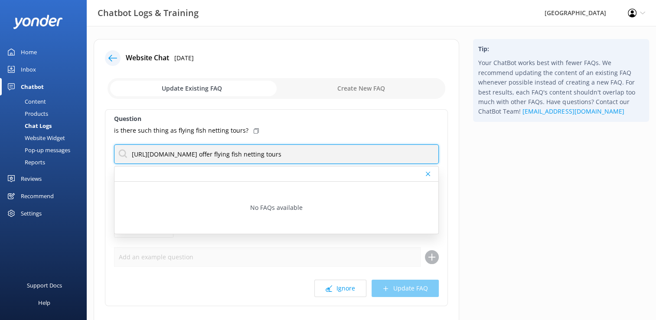
drag, startPoint x: 132, startPoint y: 153, endPoint x: 361, endPoint y: 153, distance: 228.8
click at [361, 153] on input "[URL][DOMAIN_NAME] offer flying fish netting tours" at bounding box center [276, 154] width 325 height 20
type input "[URL][DOMAIN_NAME] offer flying fish netting tours"
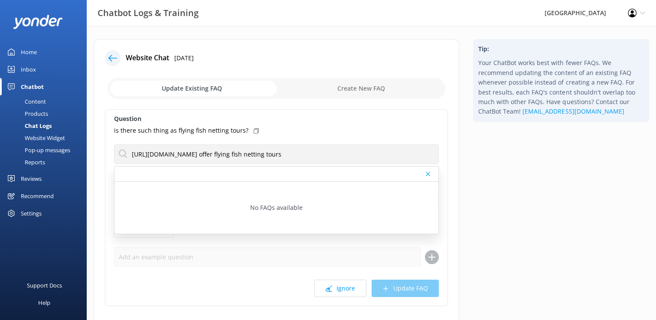
click at [367, 88] on input "checkbox" at bounding box center [276, 88] width 338 height 21
checkbox input "true"
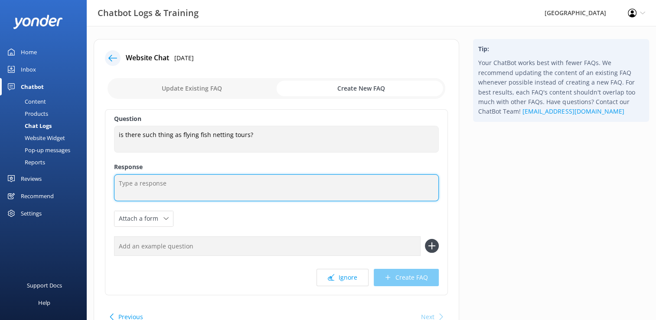
paste textarea "[URL][DOMAIN_NAME] offer flying fish netting tours"
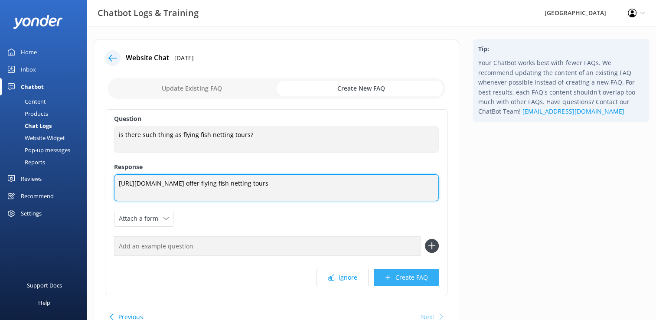
type textarea "[URL][DOMAIN_NAME] offer flying fish netting tours"
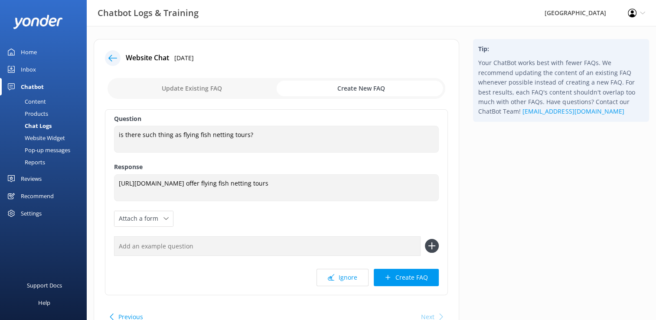
click at [413, 278] on button "Create FAQ" at bounding box center [406, 277] width 65 height 17
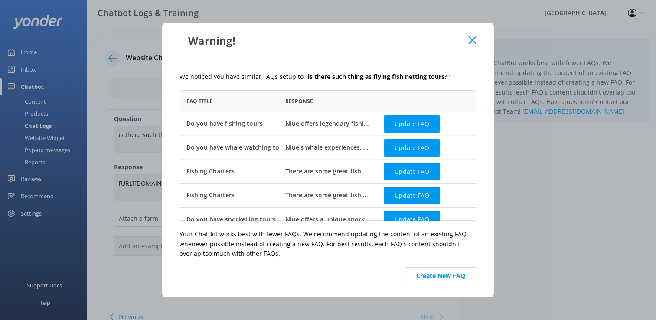
scroll to position [124, 290]
click at [414, 122] on button "Update FAQ" at bounding box center [412, 123] width 56 height 17
checkbox input "false"
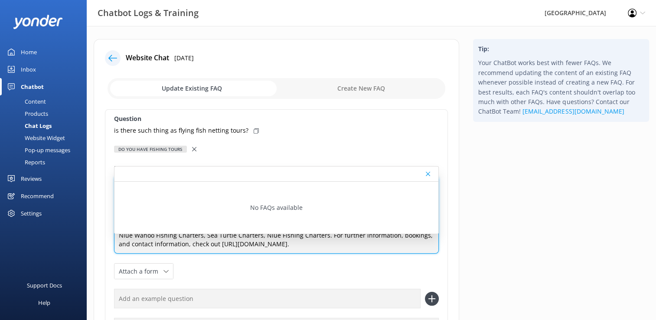
click at [340, 244] on textarea "Niue offers legendary fishing experiences, often described as a "fisherman's se…" at bounding box center [276, 215] width 325 height 78
click at [426, 173] on icon at bounding box center [428, 173] width 4 height 5
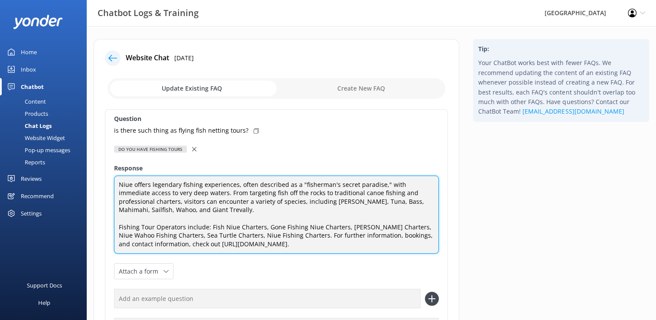
click at [176, 212] on textarea "Niue offers legendary fishing experiences, often described as a "fisherman's se…" at bounding box center [276, 215] width 325 height 78
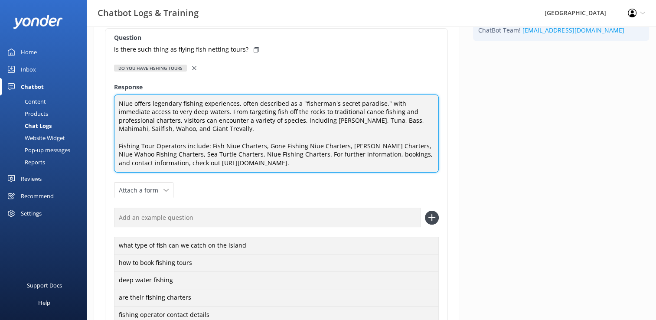
scroll to position [87, 0]
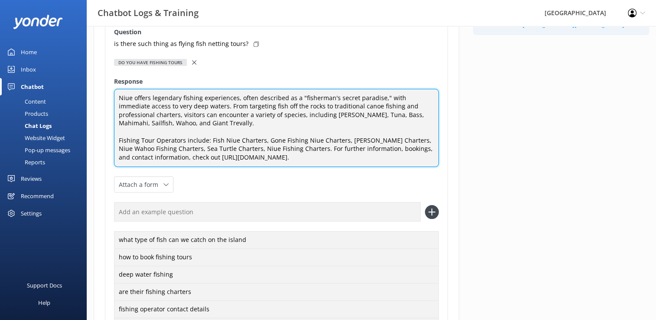
click at [332, 157] on textarea "Niue offers legendary fishing experiences, often described as a "fisherman's se…" at bounding box center [276, 128] width 325 height 78
paste textarea "[URL][DOMAIN_NAME] offer flying fish netting tours"
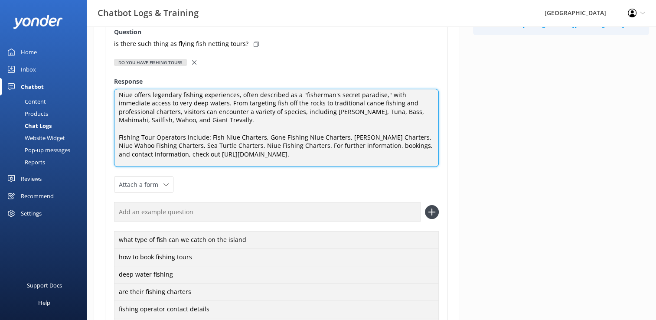
scroll to position [0, 0]
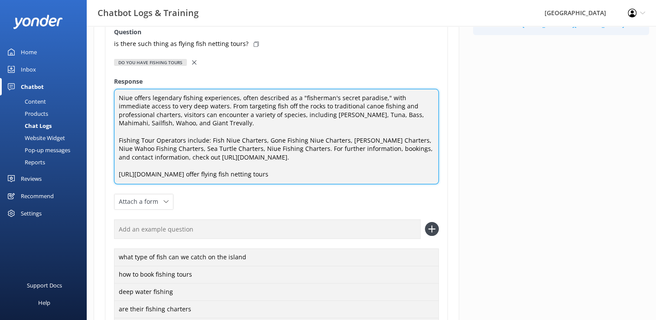
click at [246, 175] on textarea "Niue offers legendary fishing experiences, often described as a "fisherman's se…" at bounding box center [276, 136] width 325 height 95
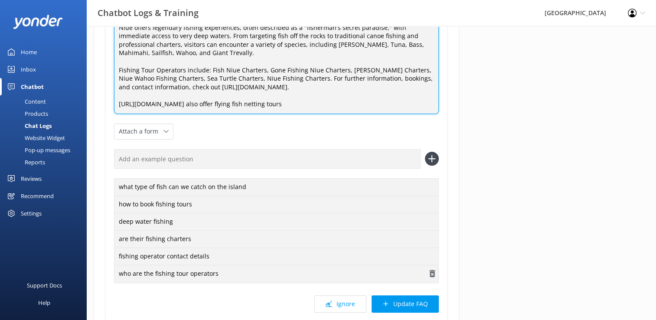
scroll to position [227, 0]
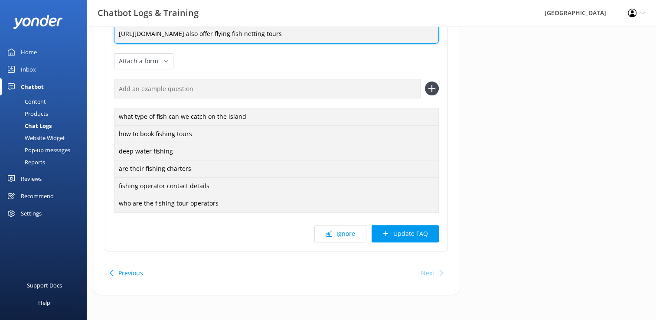
type textarea "Niue offers legendary fishing experiences, often described as a "fisherman's se…"
click at [408, 234] on button "Update FAQ" at bounding box center [404, 233] width 67 height 17
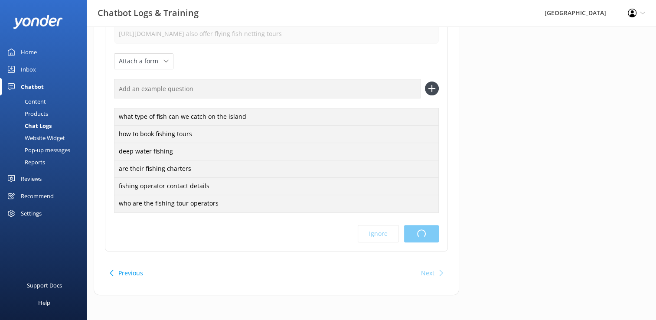
scroll to position [0, 0]
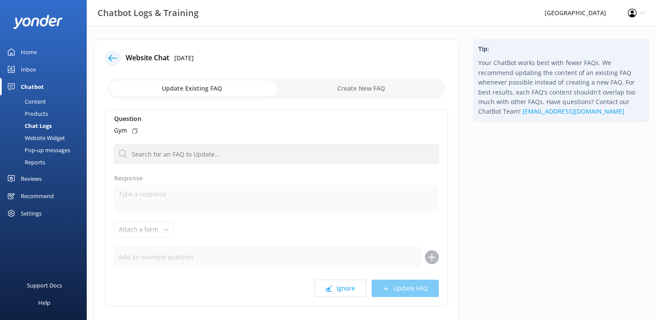
click at [30, 50] on div "Home" at bounding box center [29, 51] width 16 height 17
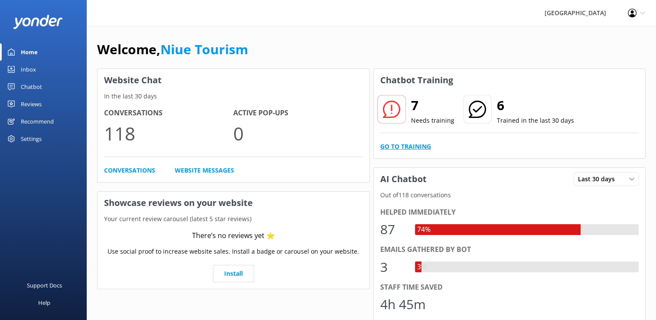
click at [405, 146] on link "Go to Training" at bounding box center [405, 147] width 51 height 10
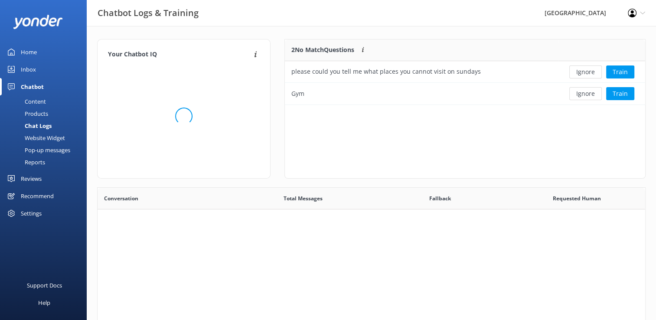
scroll to position [59, 353]
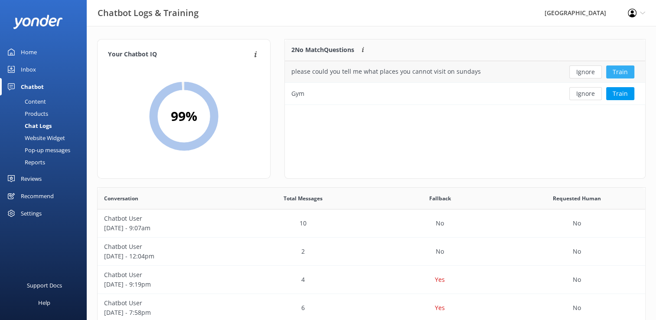
click at [624, 70] on button "Train" at bounding box center [620, 71] width 28 height 13
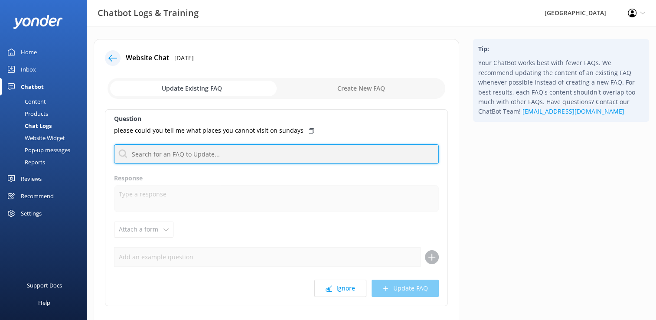
click at [163, 156] on input "text" at bounding box center [276, 154] width 325 height 20
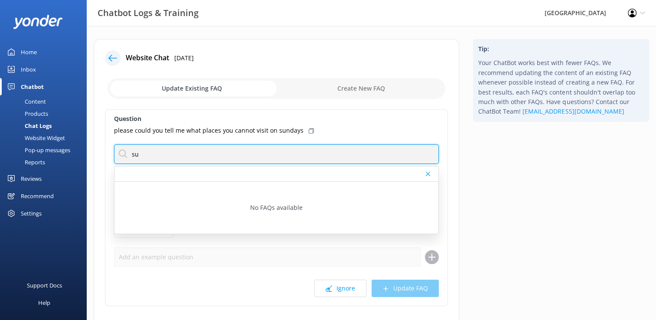
type input "s"
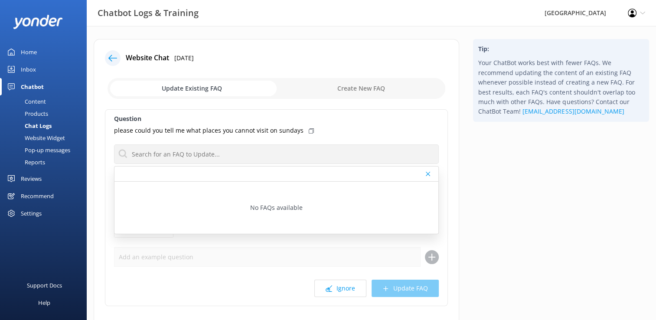
click at [364, 87] on input "checkbox" at bounding box center [276, 88] width 338 height 21
checkbox input "true"
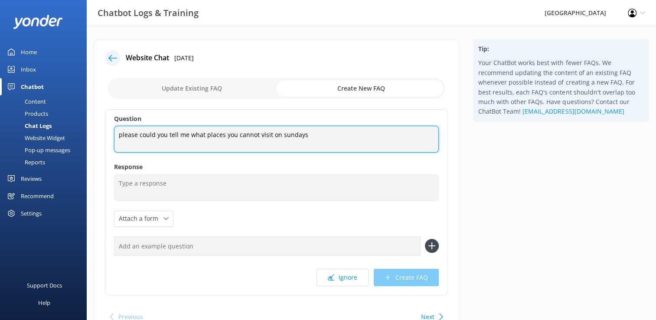
drag, startPoint x: 201, startPoint y: 134, endPoint x: 107, endPoint y: 133, distance: 94.5
click at [107, 133] on div "Question please could you tell me what places you cannot visit on sundays pleas…" at bounding box center [276, 202] width 343 height 186
type textarea "places you cannot visit on sundays"
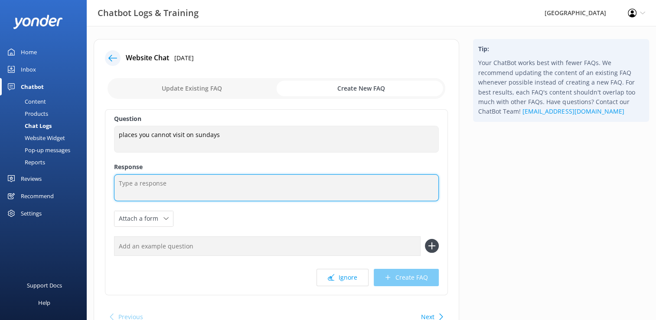
click at [134, 183] on textarea at bounding box center [276, 187] width 325 height 27
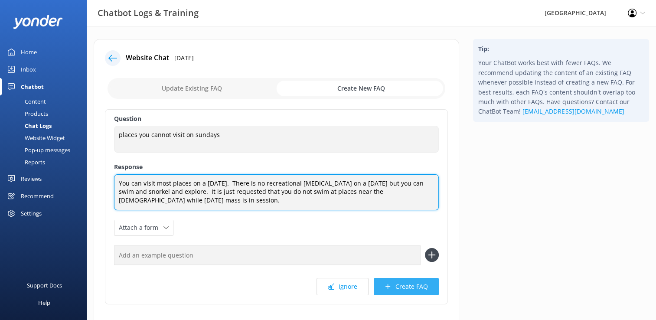
type textarea "You can visit most places on a [DATE]. There is no recreational [MEDICAL_DATA] …"
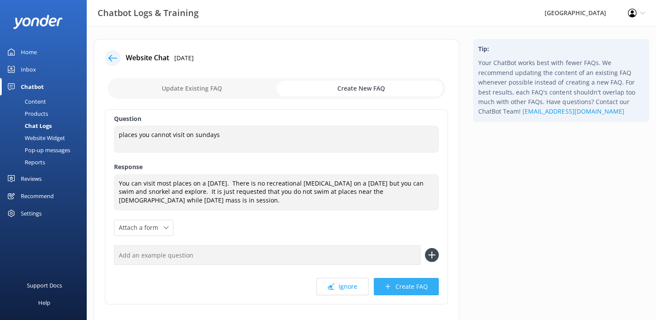
click at [404, 286] on button "Create FAQ" at bounding box center [406, 286] width 65 height 17
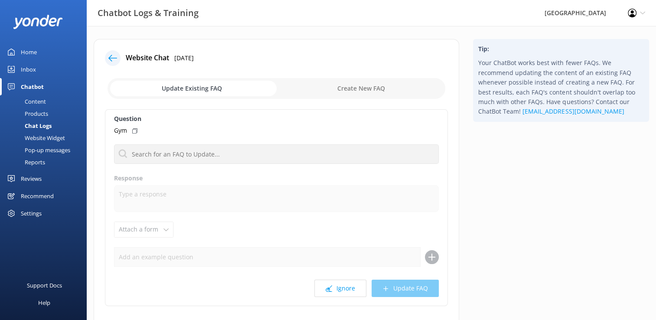
click at [33, 52] on div "Home" at bounding box center [29, 51] width 16 height 17
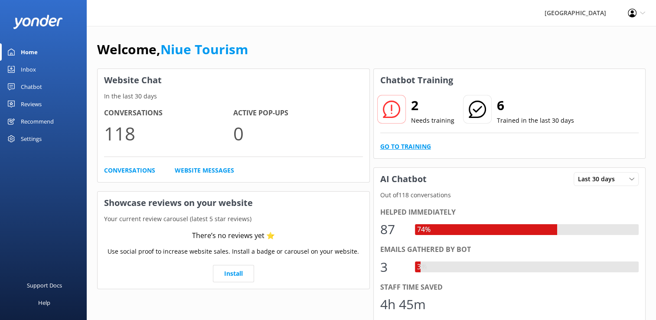
click at [413, 147] on link "Go to Training" at bounding box center [405, 147] width 51 height 10
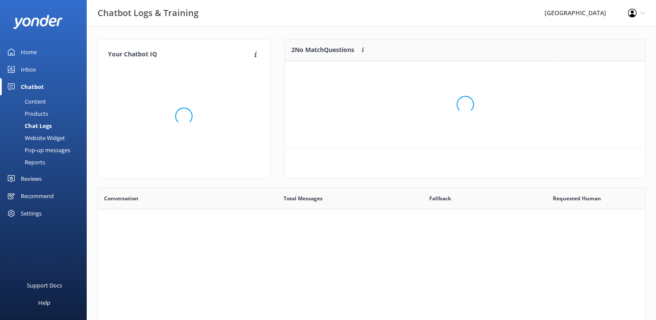
scroll to position [7, 7]
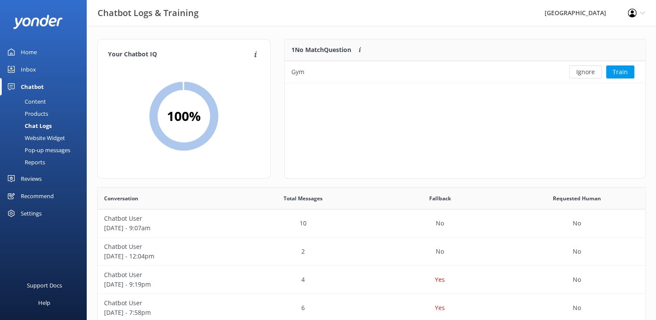
click at [37, 51] on link "Home" at bounding box center [43, 51] width 87 height 17
